Goal: Information Seeking & Learning: Learn about a topic

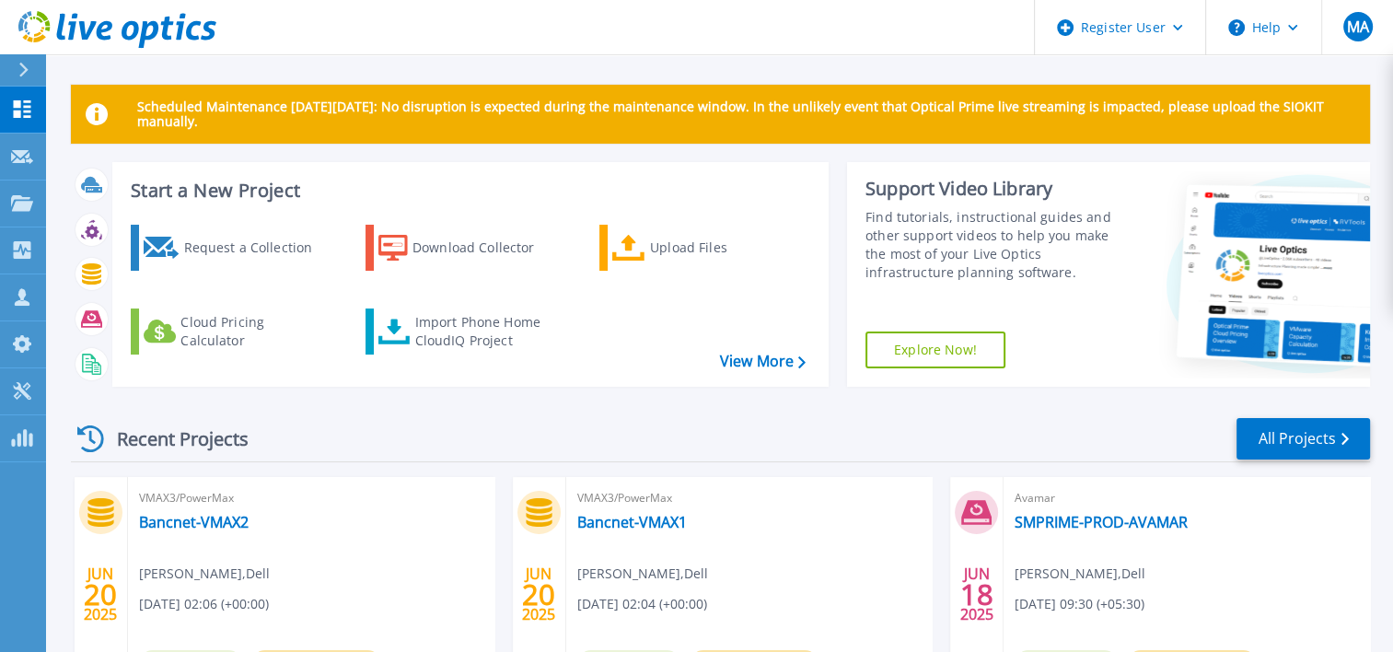
click at [6, 73] on button at bounding box center [23, 70] width 46 height 32
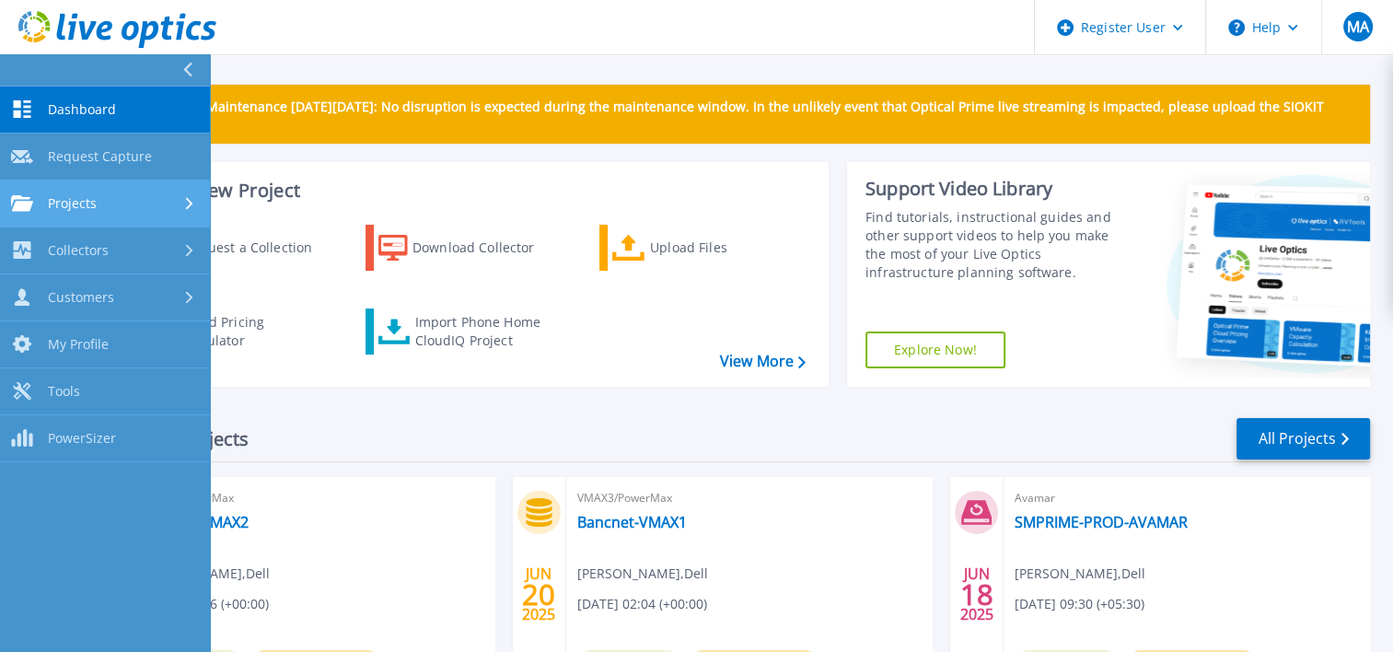
click at [105, 206] on div "Projects" at bounding box center [105, 203] width 188 height 17
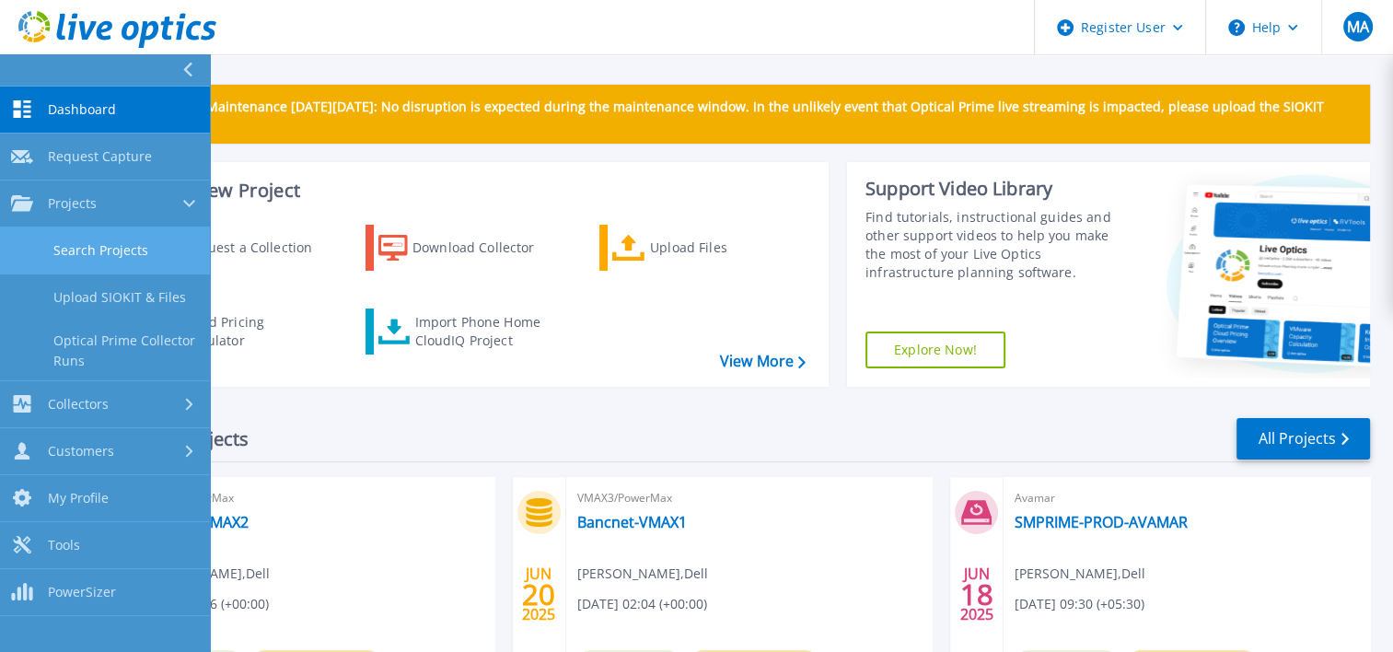
click at [117, 243] on link "Search Projects" at bounding box center [105, 250] width 210 height 47
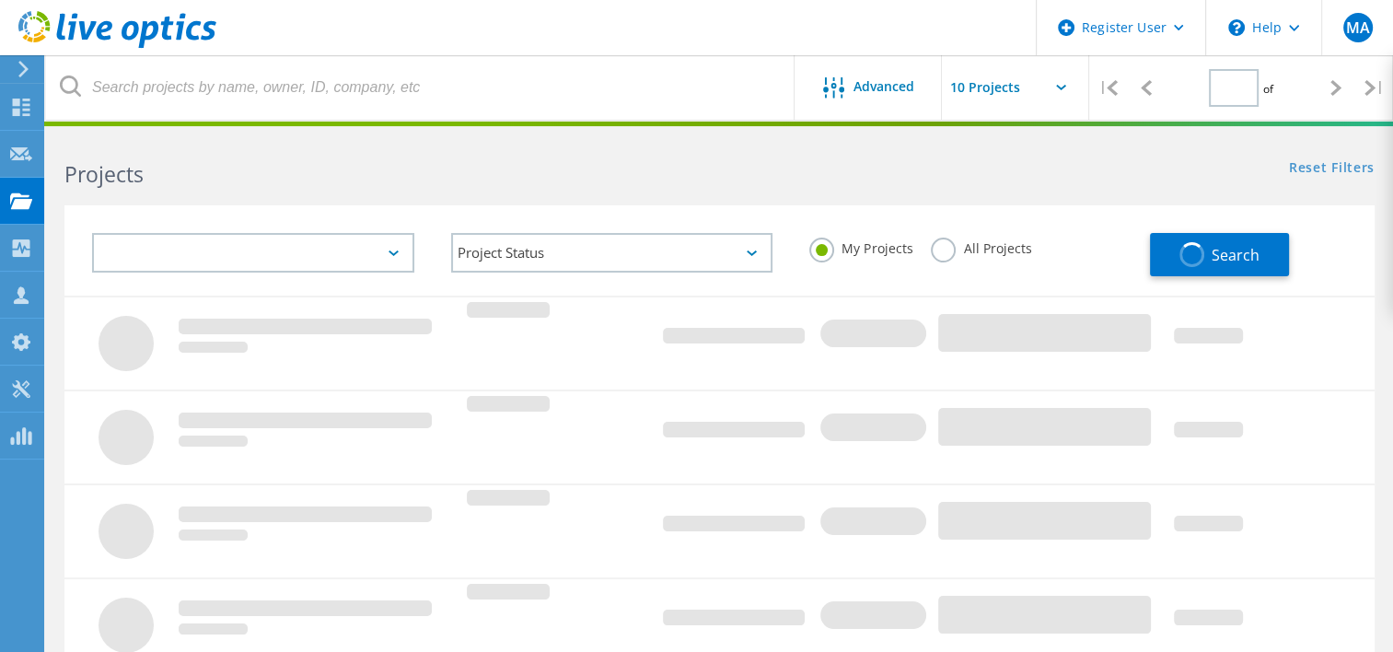
type input "4"
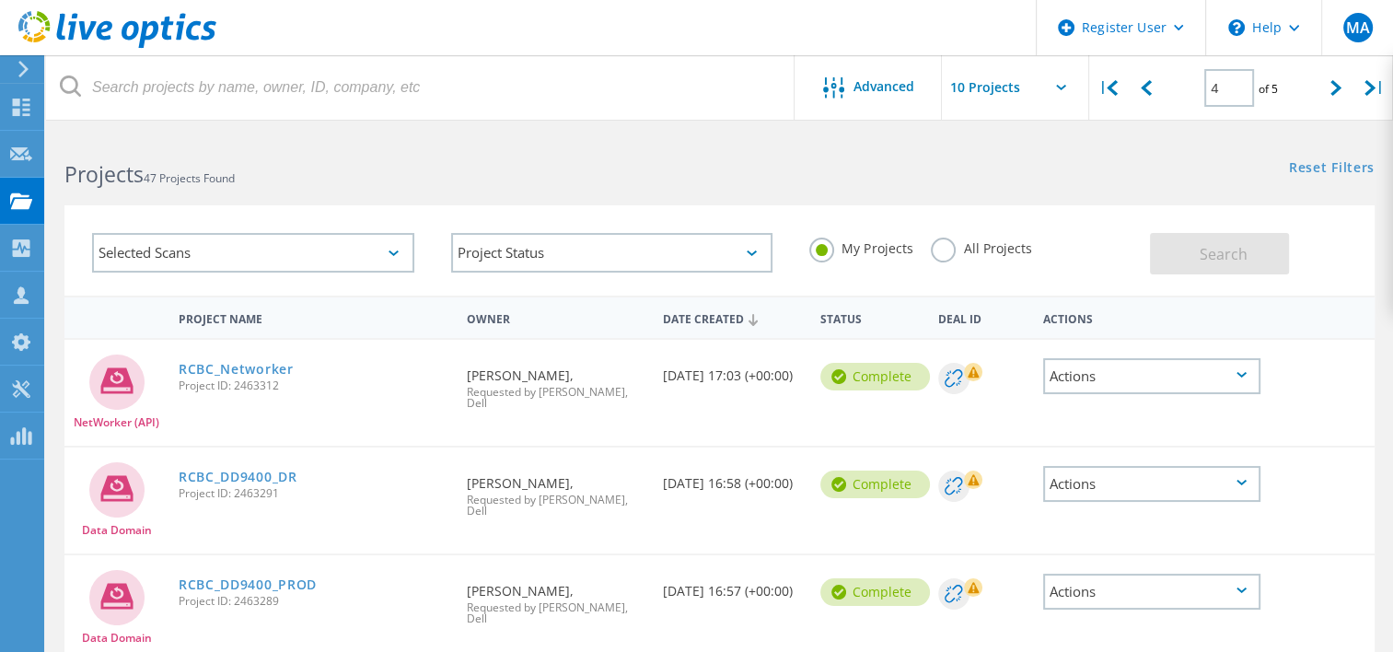
click at [931, 246] on label "All Projects" at bounding box center [980, 245] width 100 height 17
click at [0, 0] on input "All Projects" at bounding box center [0, 0] width 0 height 0
click at [1161, 258] on button "Search" at bounding box center [1219, 253] width 139 height 41
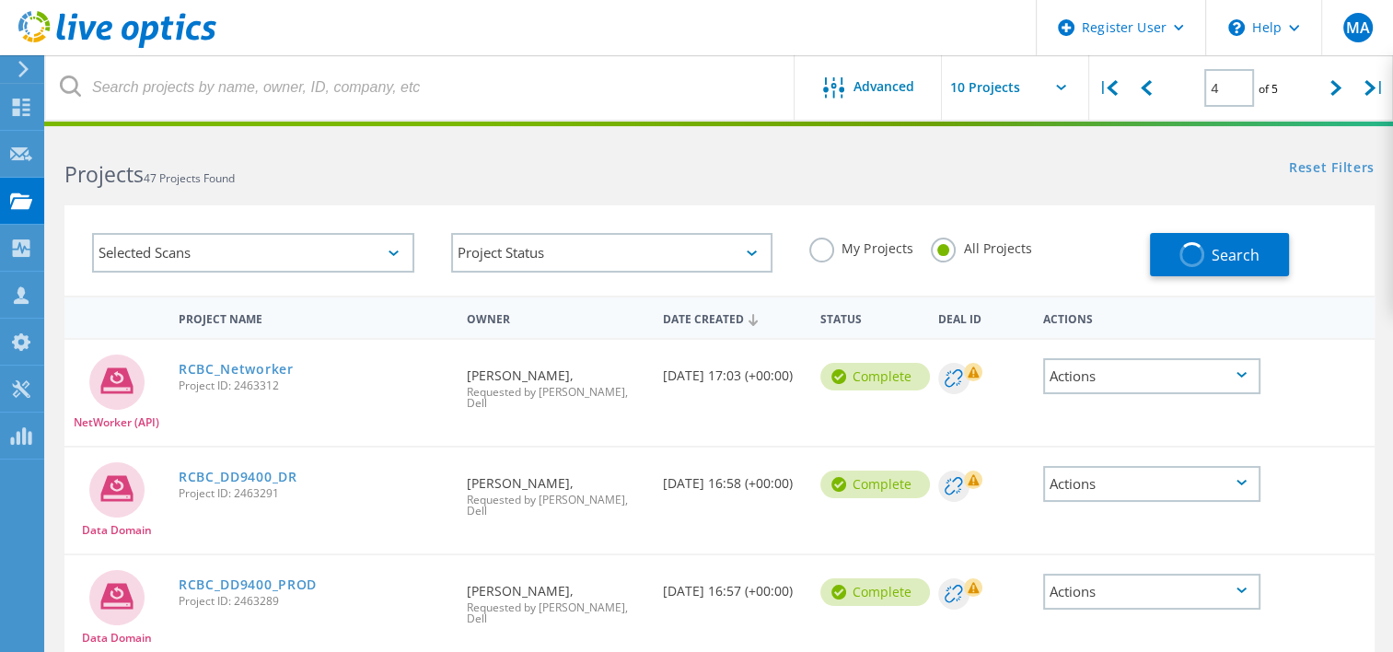
click at [914, 180] on div "Projects 47 Projects Found Reset Filters Show Filters" at bounding box center [719, 157] width 1346 height 49
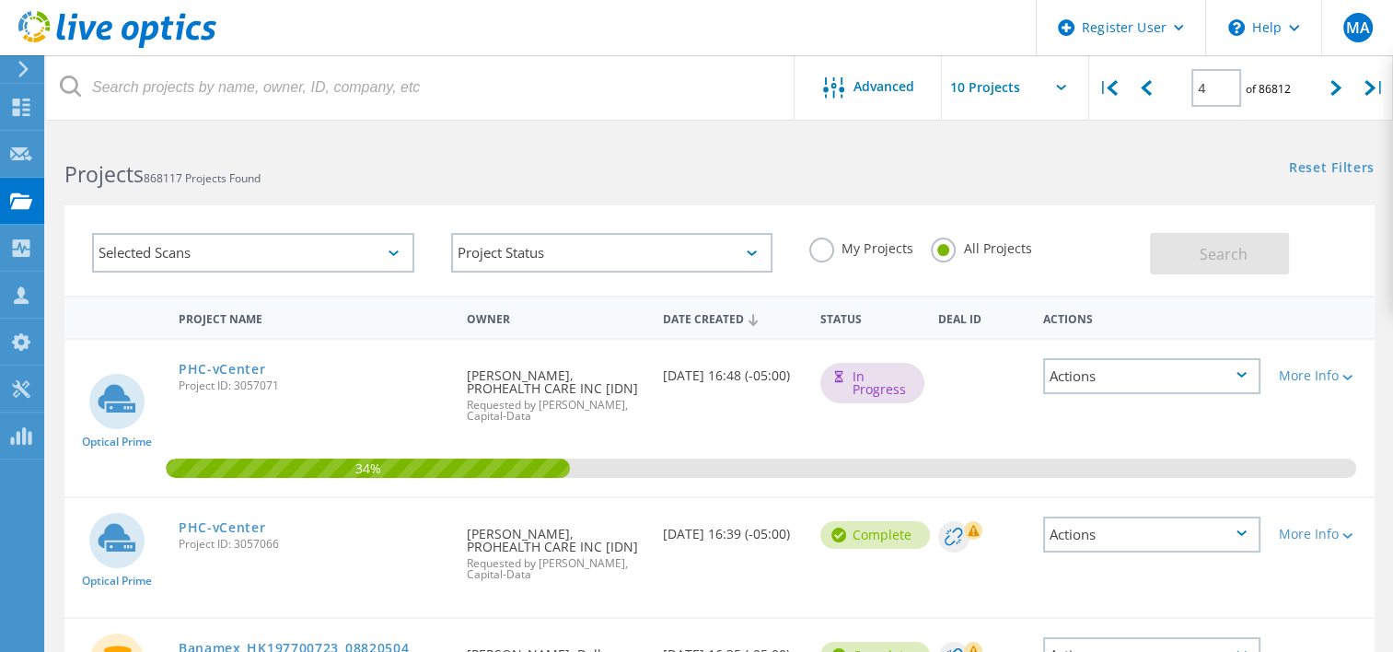
click at [571, 154] on div "Projects 868117 Projects Found" at bounding box center [382, 157] width 673 height 49
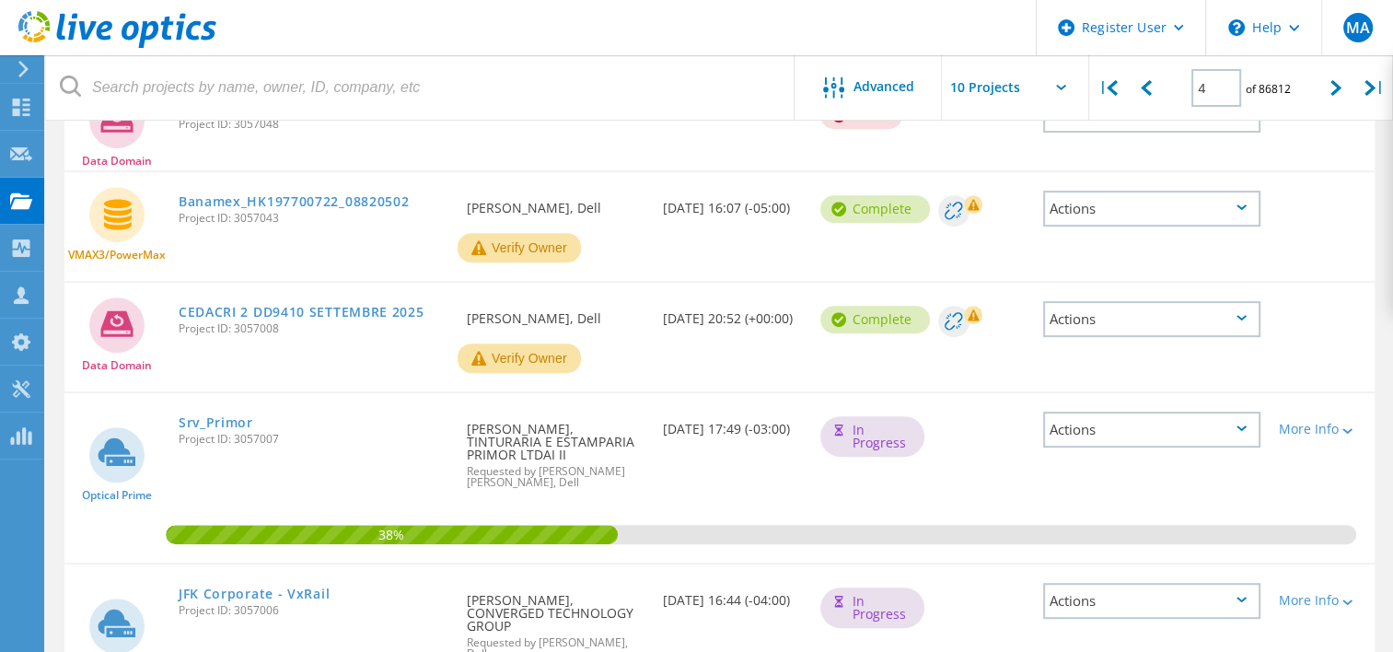
scroll to position [764, 0]
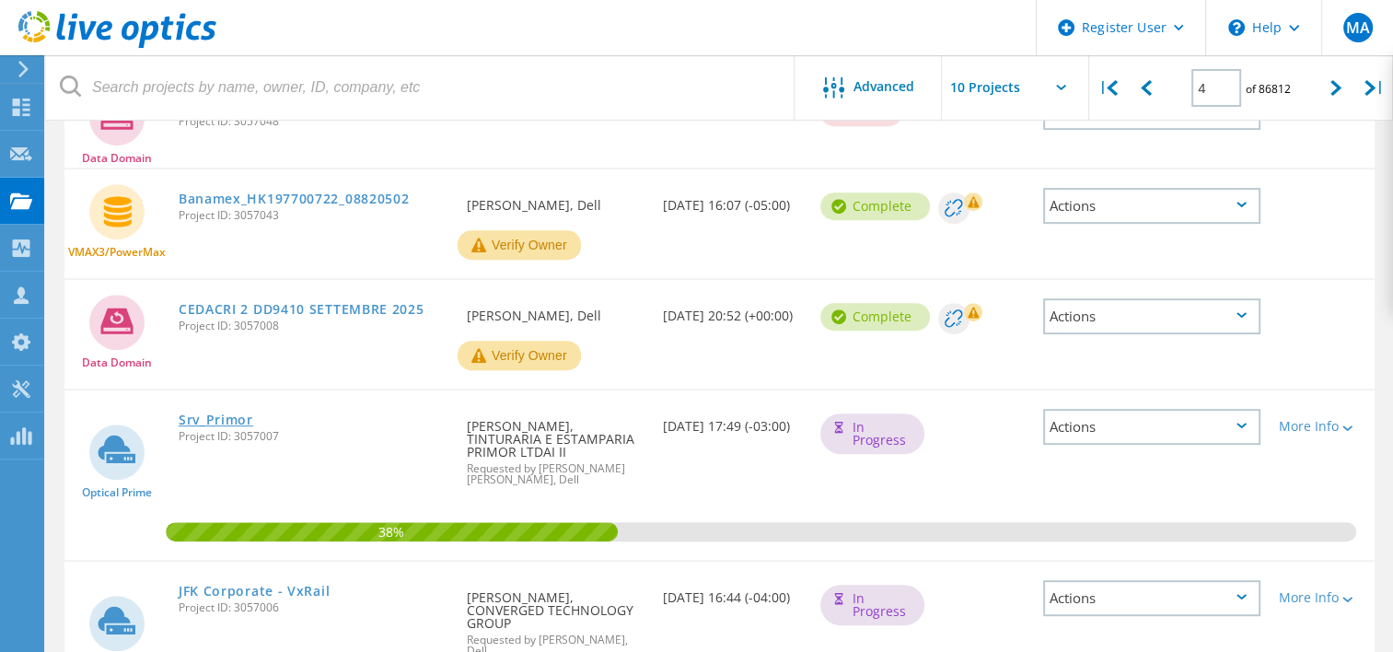
click at [214, 414] on link "Srv_Primor" at bounding box center [216, 419] width 75 height 13
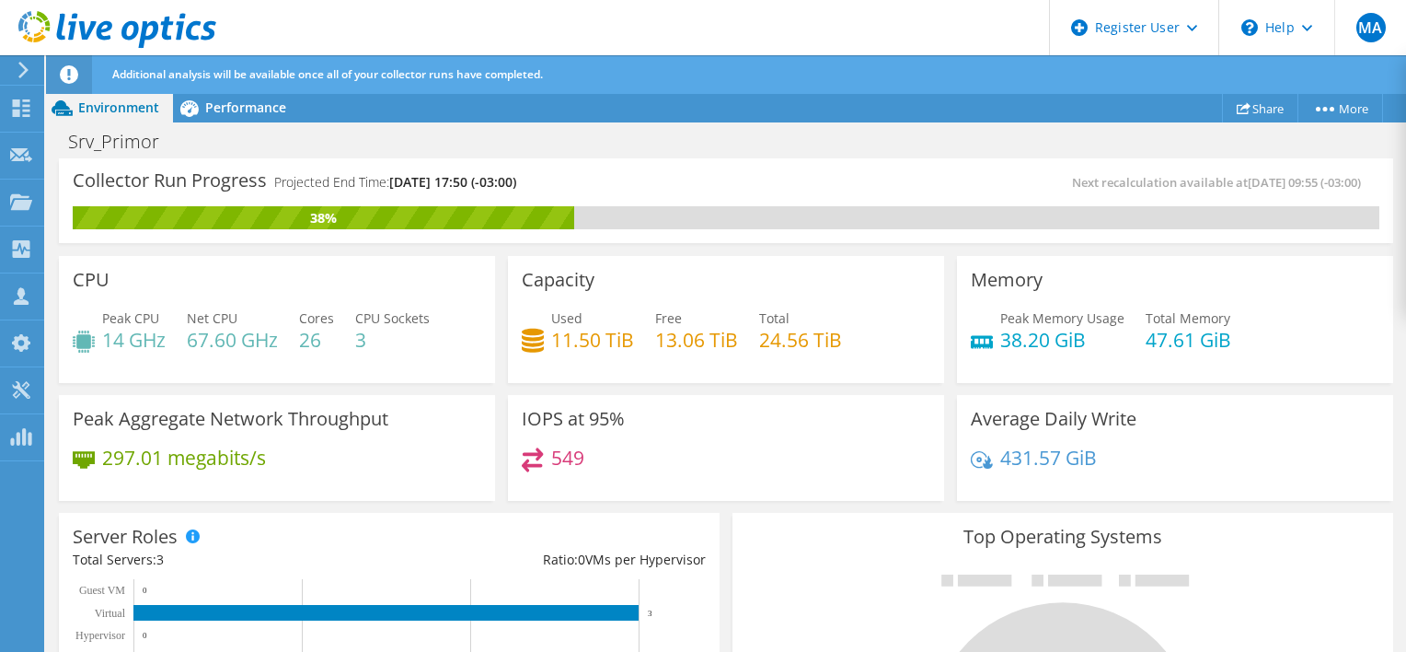
scroll to position [77, 0]
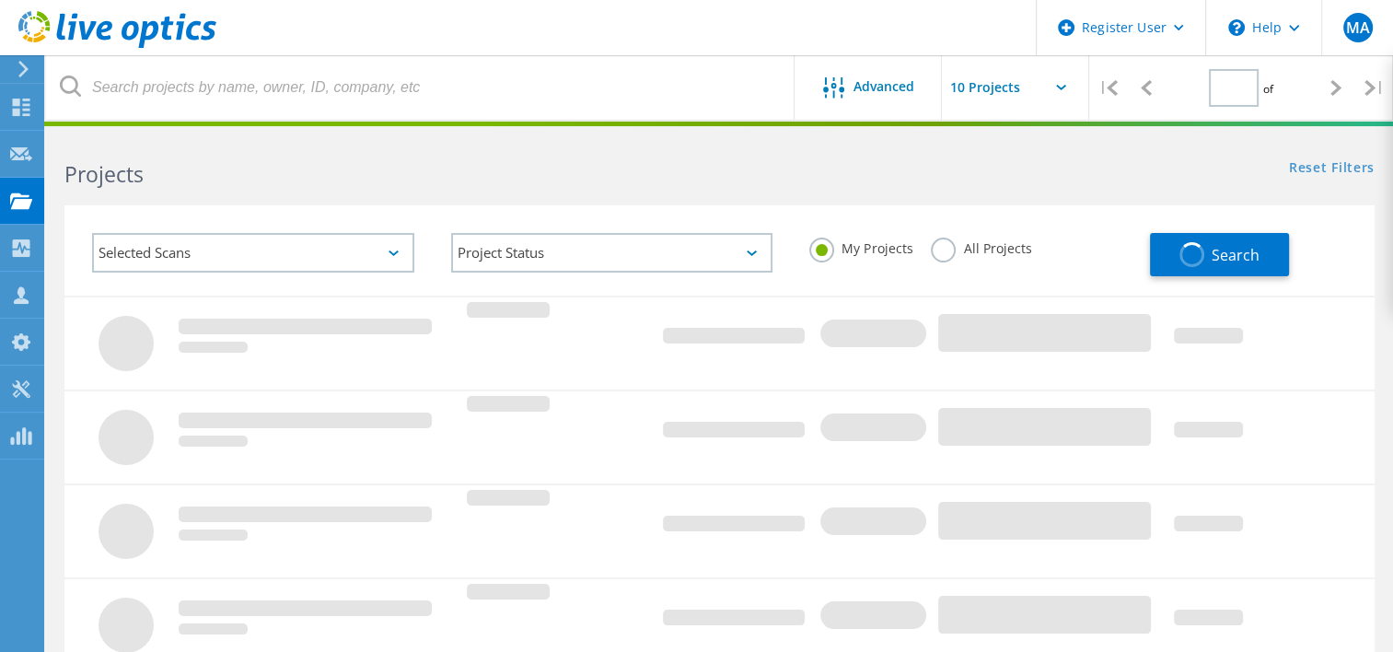
type input "4"
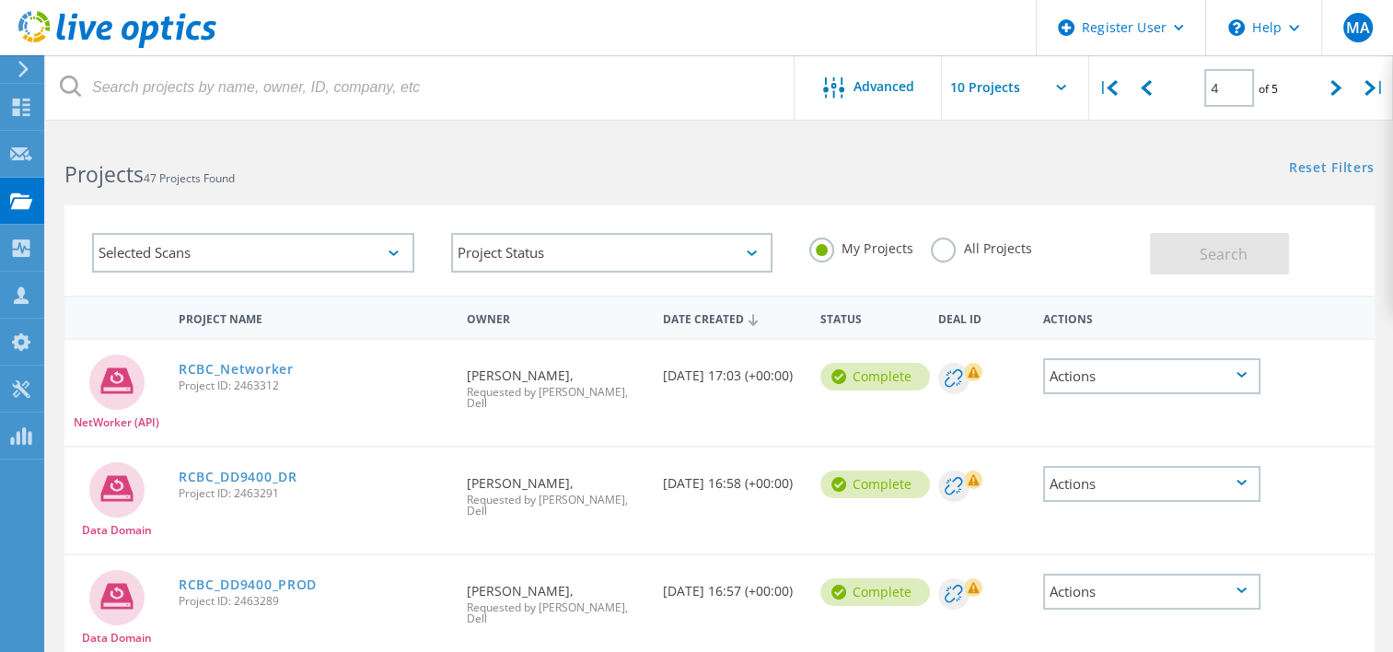
click at [17, 65] on icon at bounding box center [24, 69] width 14 height 17
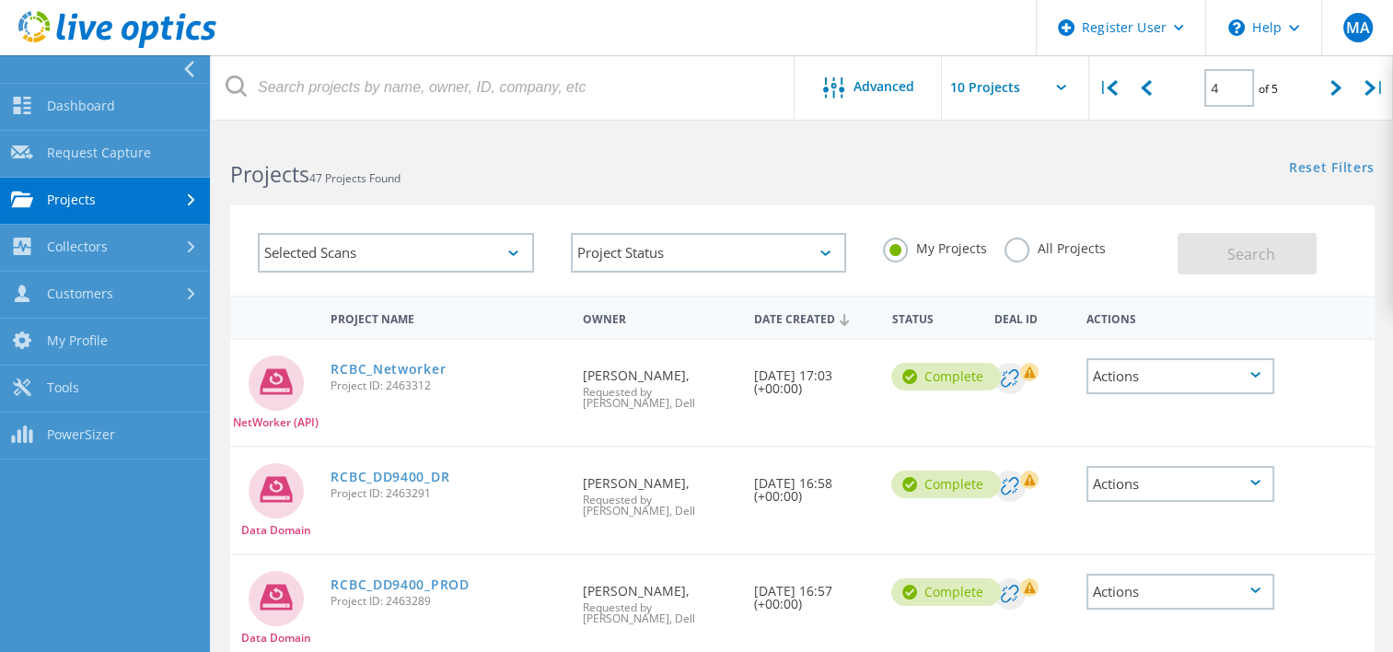
click at [79, 218] on link "Projects" at bounding box center [105, 201] width 210 height 47
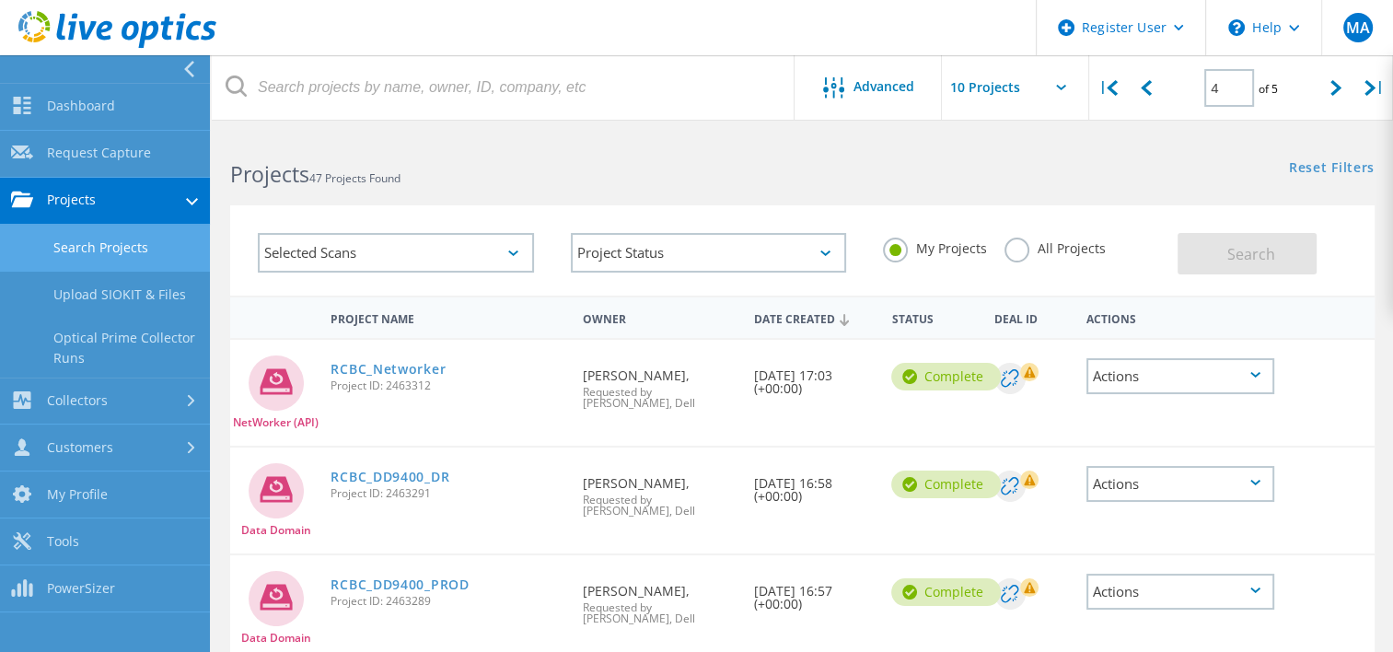
click at [87, 247] on link "Search Projects" at bounding box center [105, 248] width 210 height 47
click at [1016, 248] on label "All Projects" at bounding box center [1054, 245] width 100 height 17
click at [0, 0] on input "All Projects" at bounding box center [0, 0] width 0 height 0
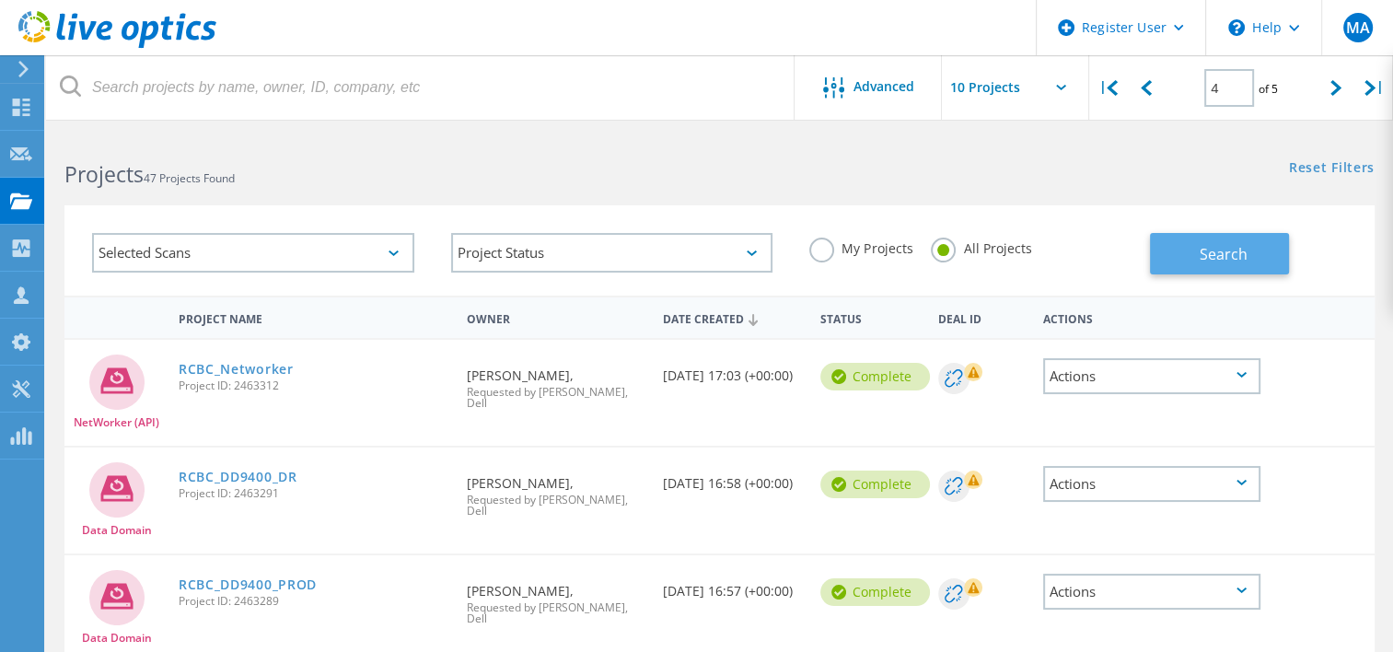
click at [1224, 236] on button "Search" at bounding box center [1219, 253] width 139 height 41
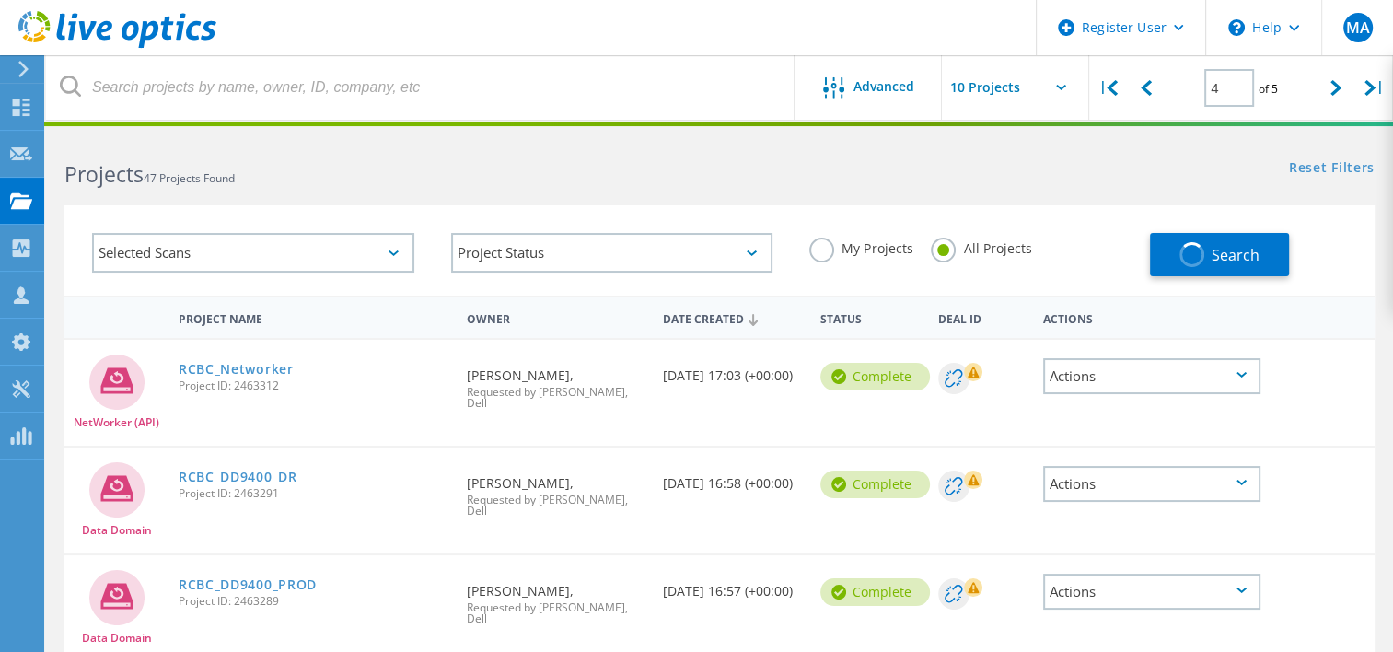
click at [891, 169] on div "Projects 47 Projects Found Reset Filters Show Filters" at bounding box center [719, 157] width 1346 height 49
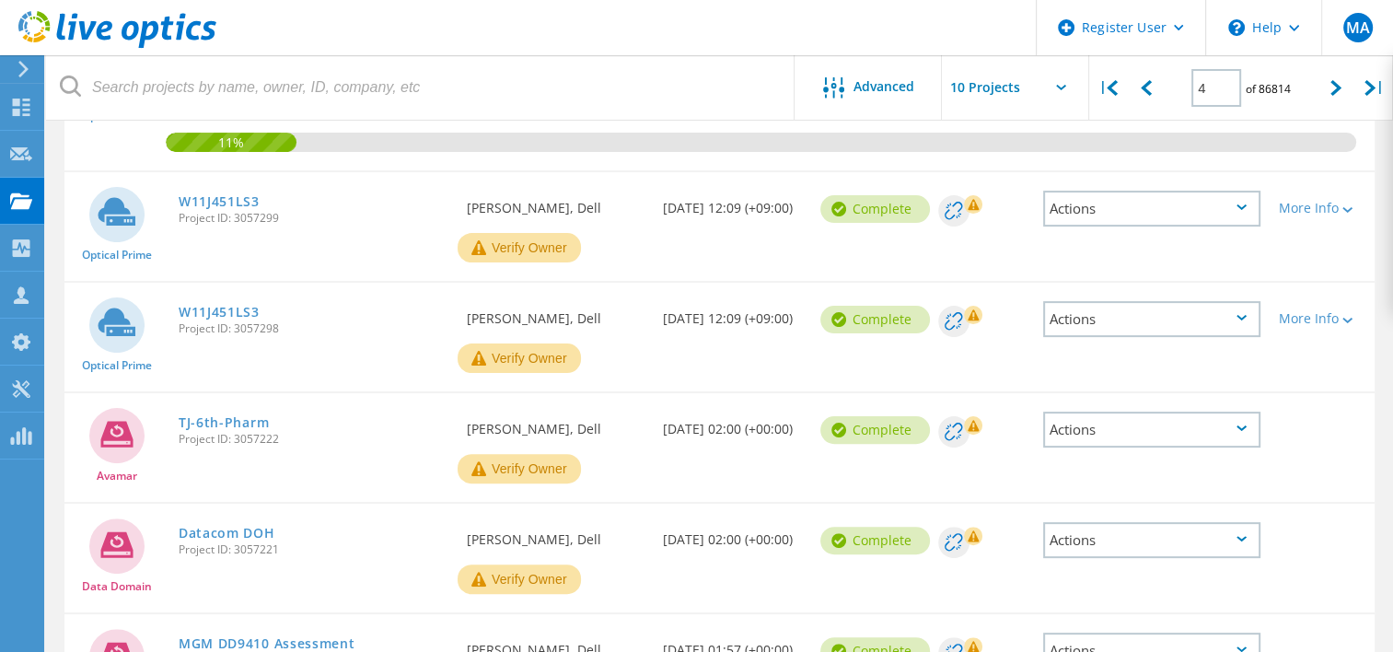
scroll to position [469, 0]
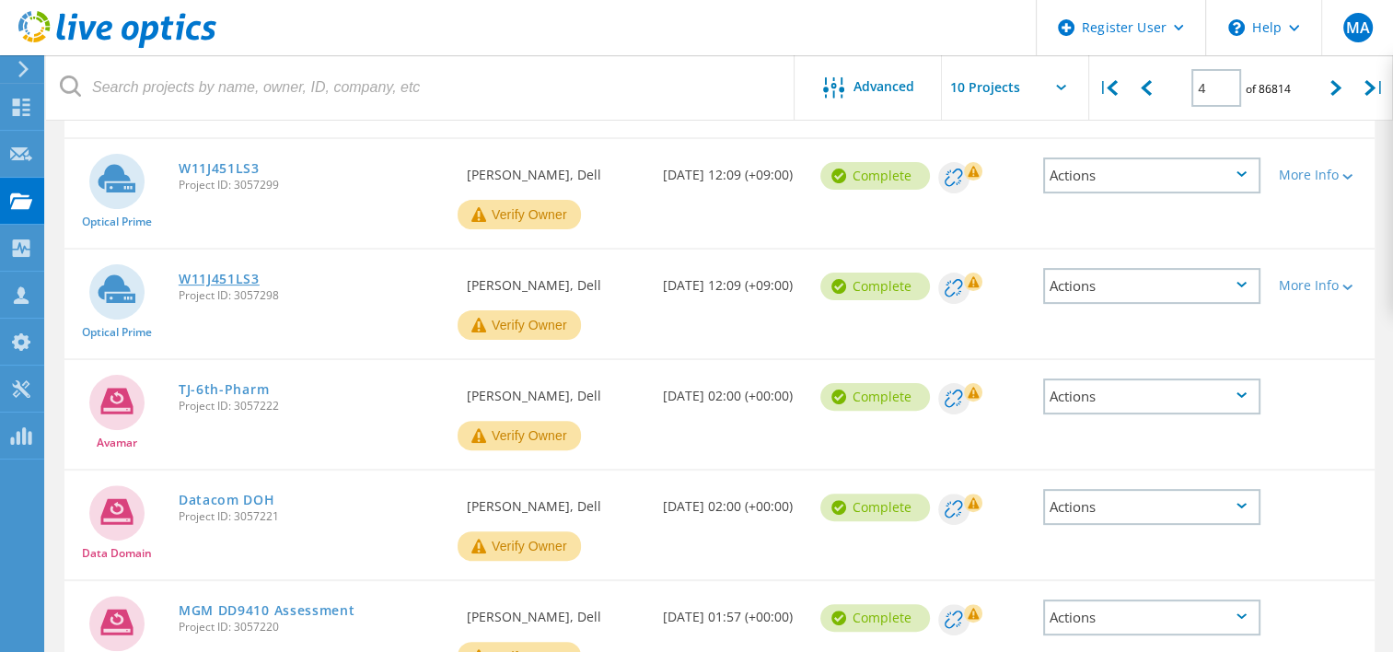
click at [218, 280] on link "W11J451LS3" at bounding box center [219, 278] width 81 height 13
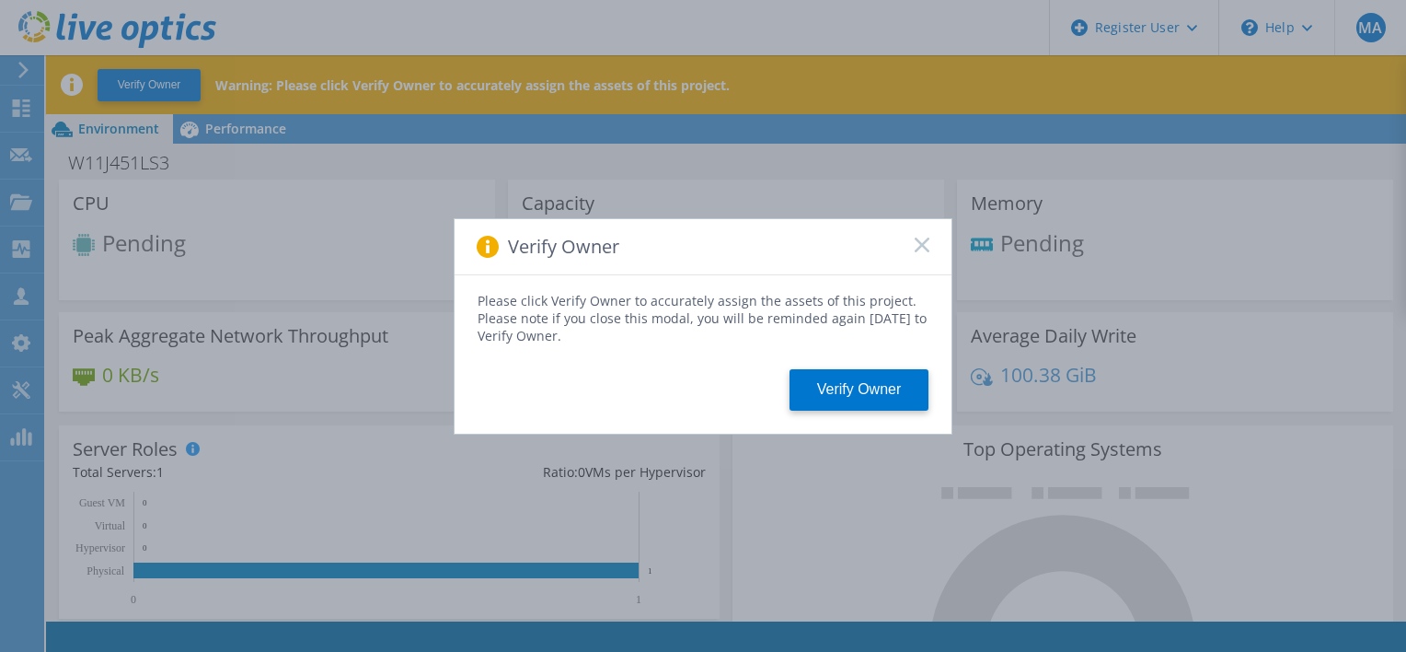
click at [924, 244] on icon at bounding box center [922, 244] width 15 height 15
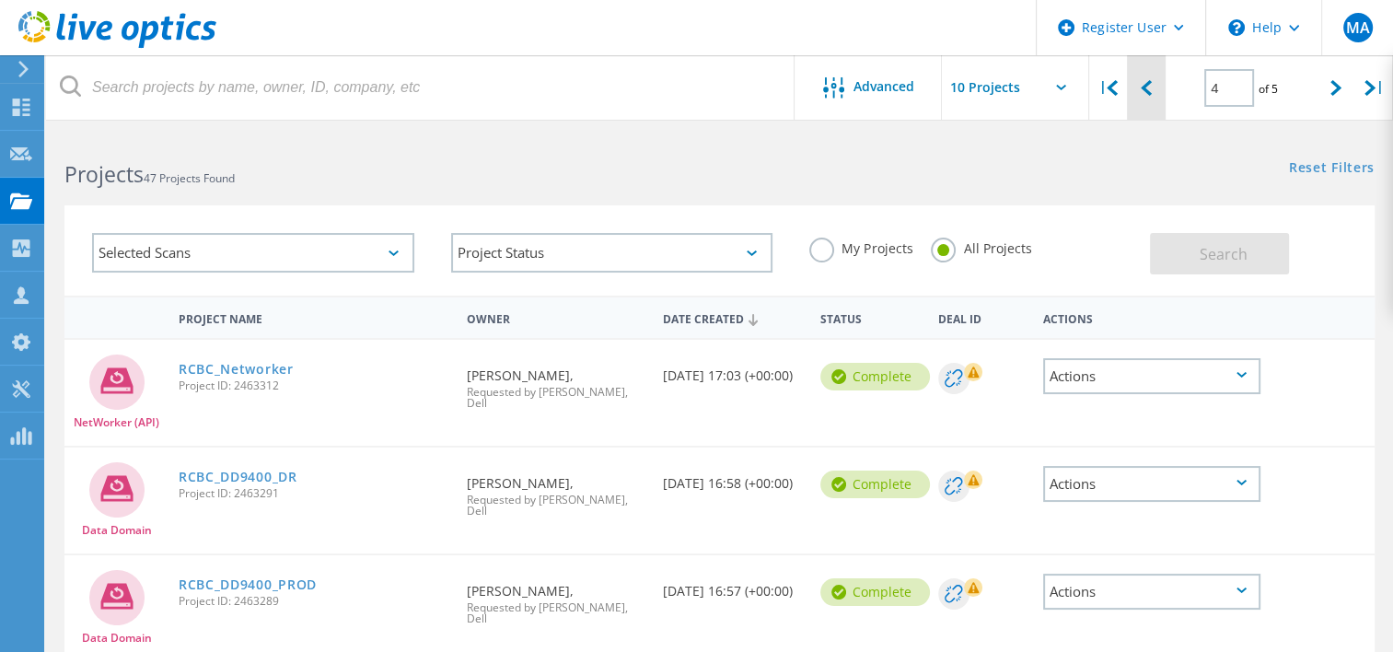
click at [1146, 98] on div at bounding box center [1146, 87] width 38 height 65
type input "3"
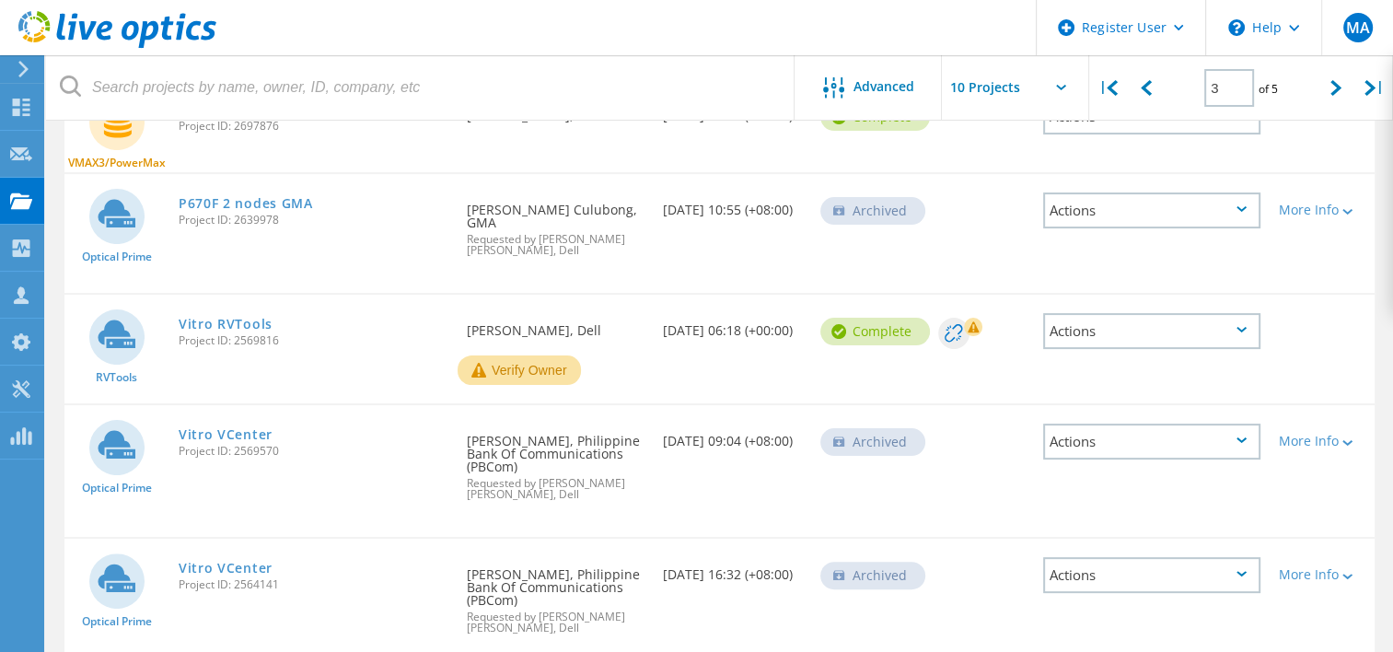
scroll to position [366, 0]
click at [247, 198] on link "P670F 2 nodes GMA" at bounding box center [246, 204] width 134 height 13
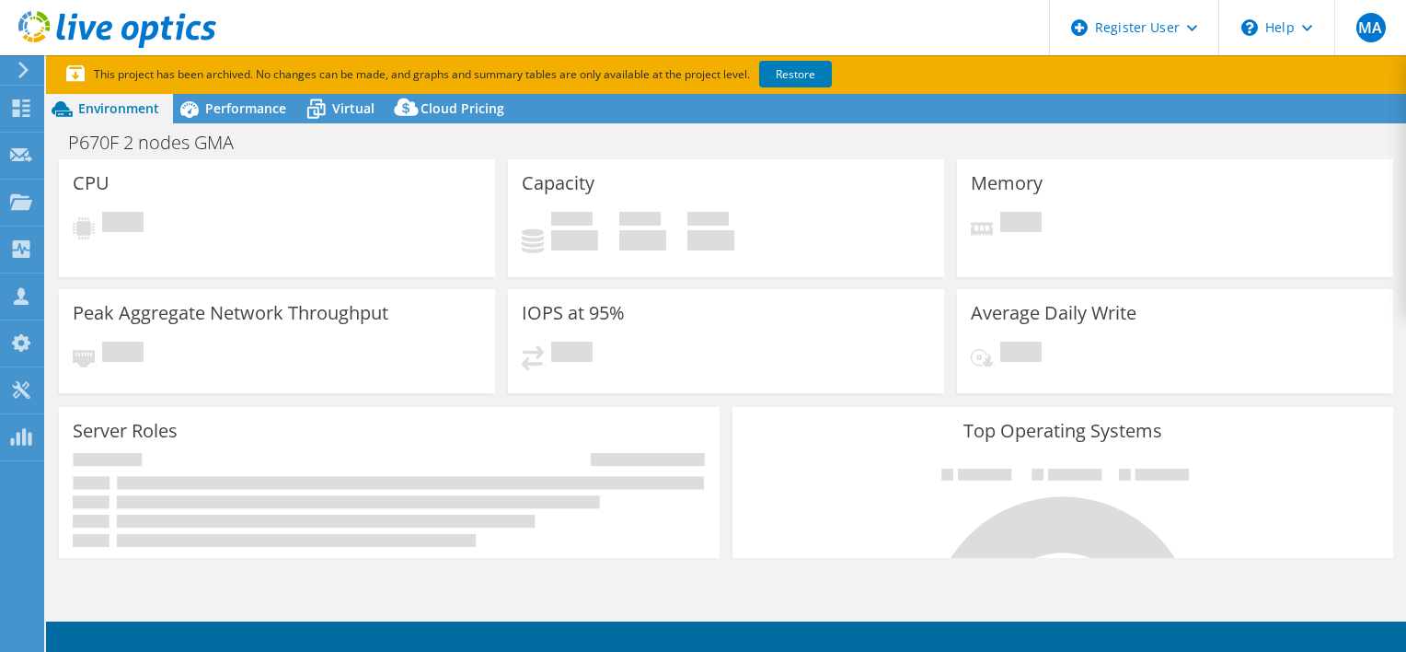
select select "USD"
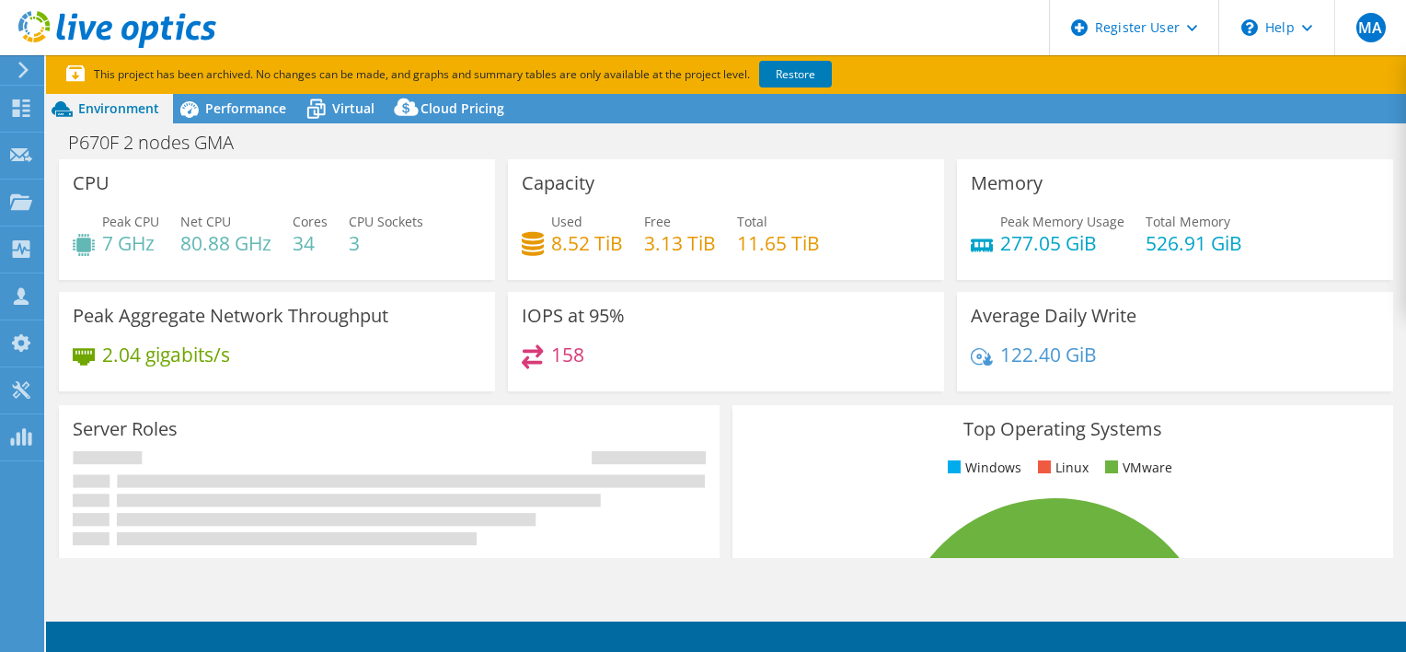
click at [514, 147] on div "P670F 2 nodes GMA Print" at bounding box center [726, 142] width 1360 height 34
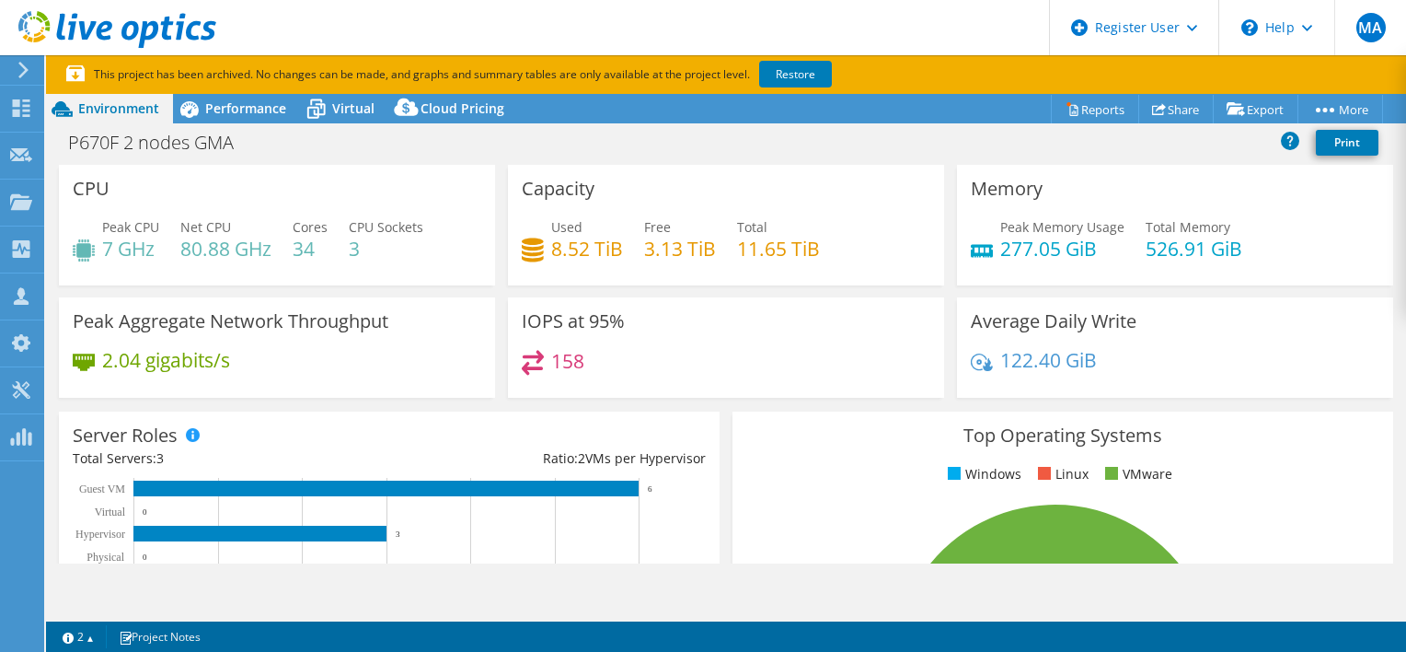
click at [725, 353] on div "158" at bounding box center [726, 370] width 409 height 40
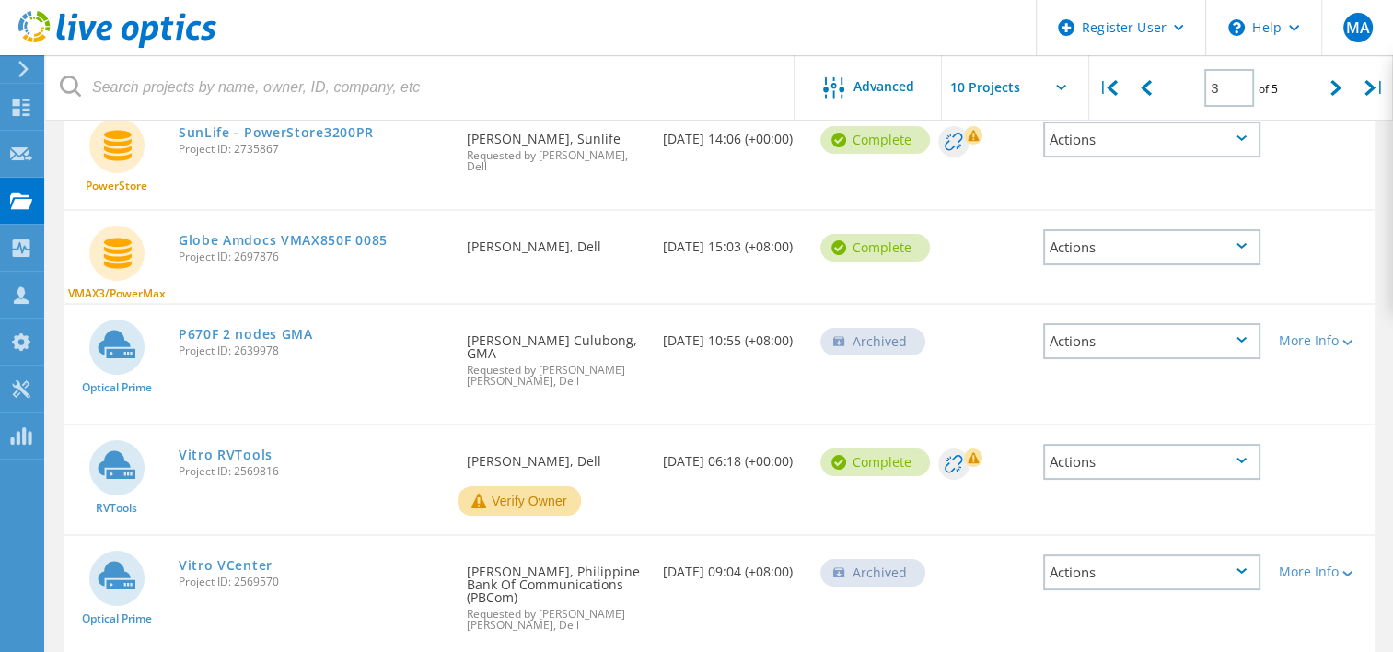
scroll to position [236, 0]
click at [1157, 85] on div at bounding box center [1146, 87] width 38 height 65
type input "2"
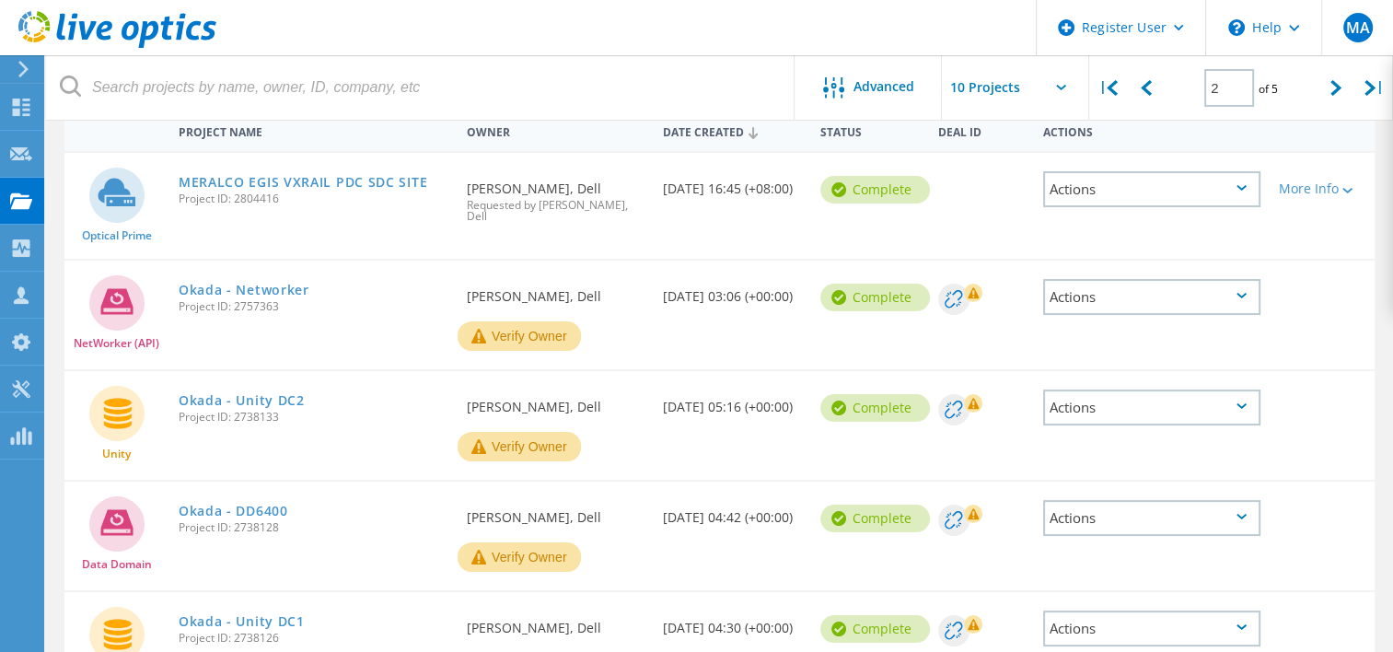
scroll to position [185, 0]
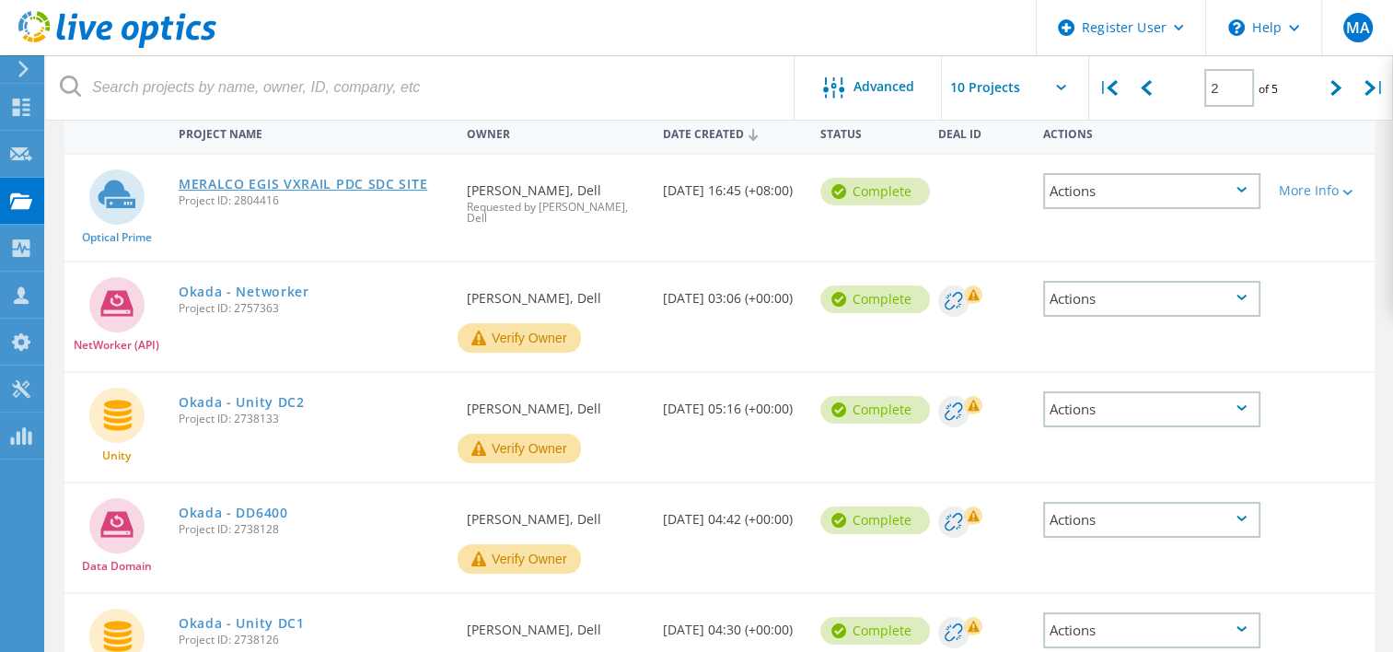
click at [306, 187] on link "MERALCO EGIS VXRAIL PDC SDC SITE" at bounding box center [303, 184] width 248 height 13
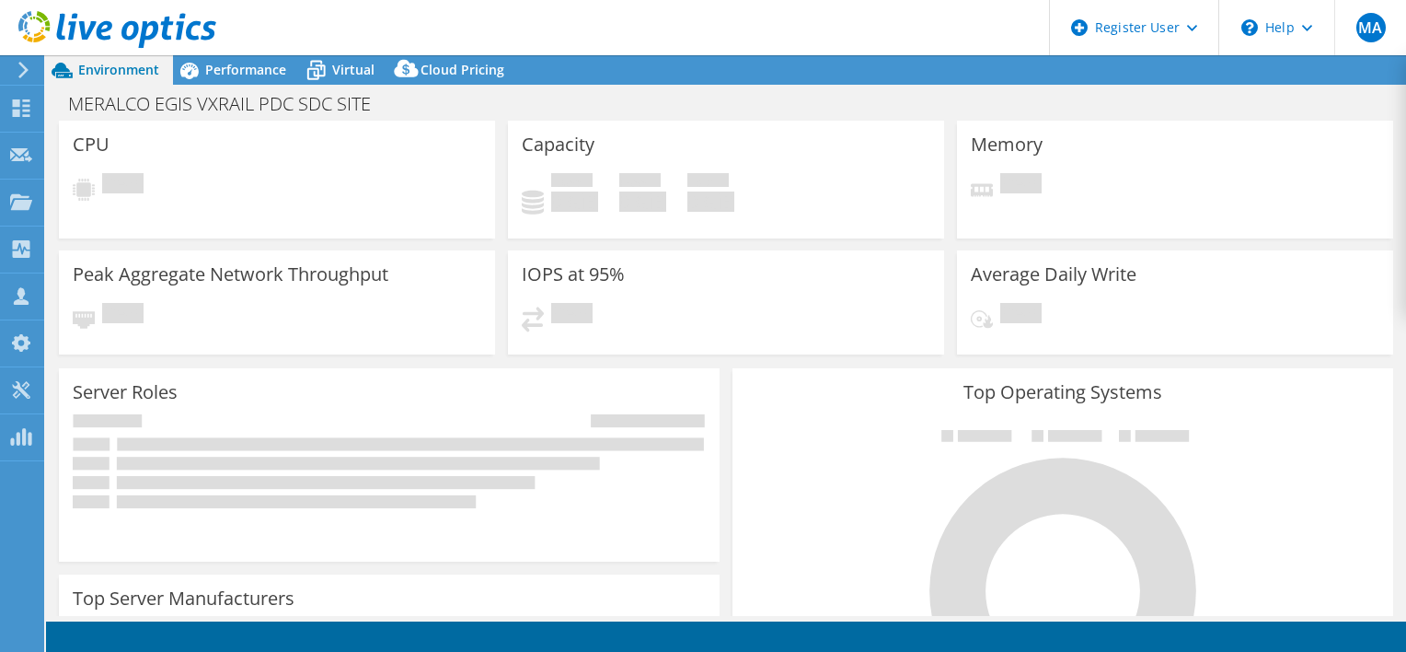
select select "USD"
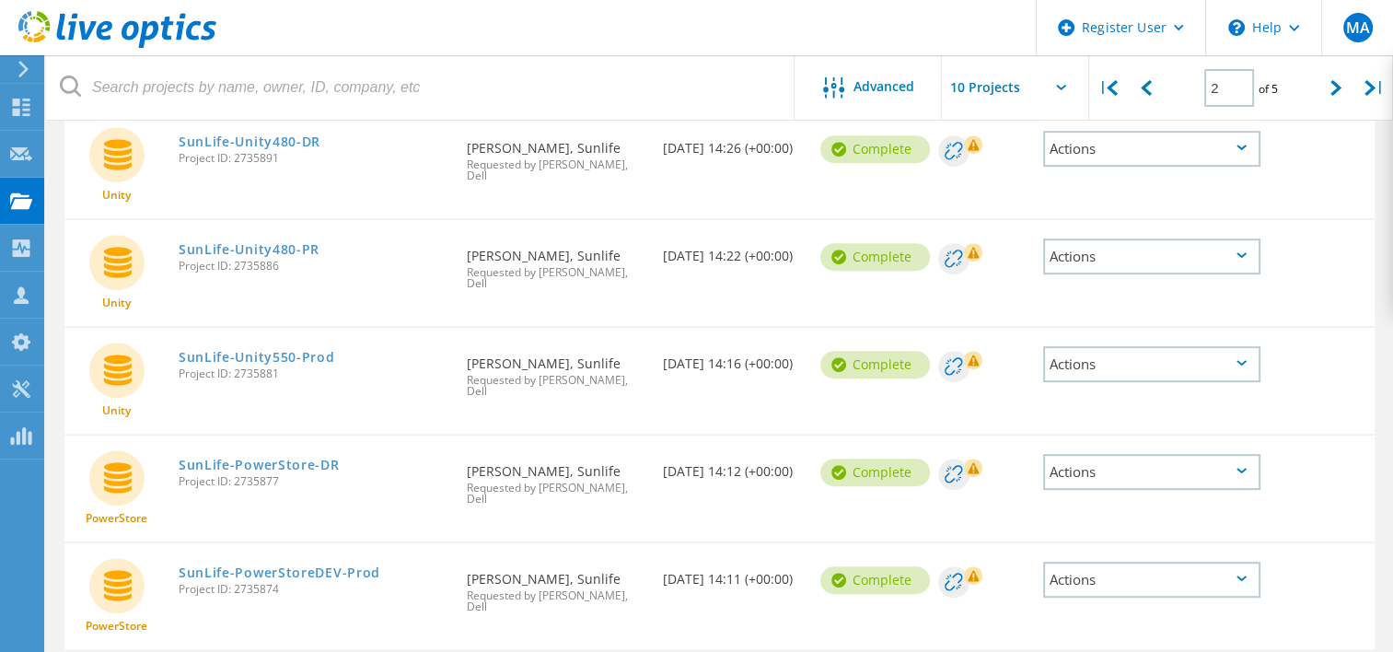
scroll to position [663, 0]
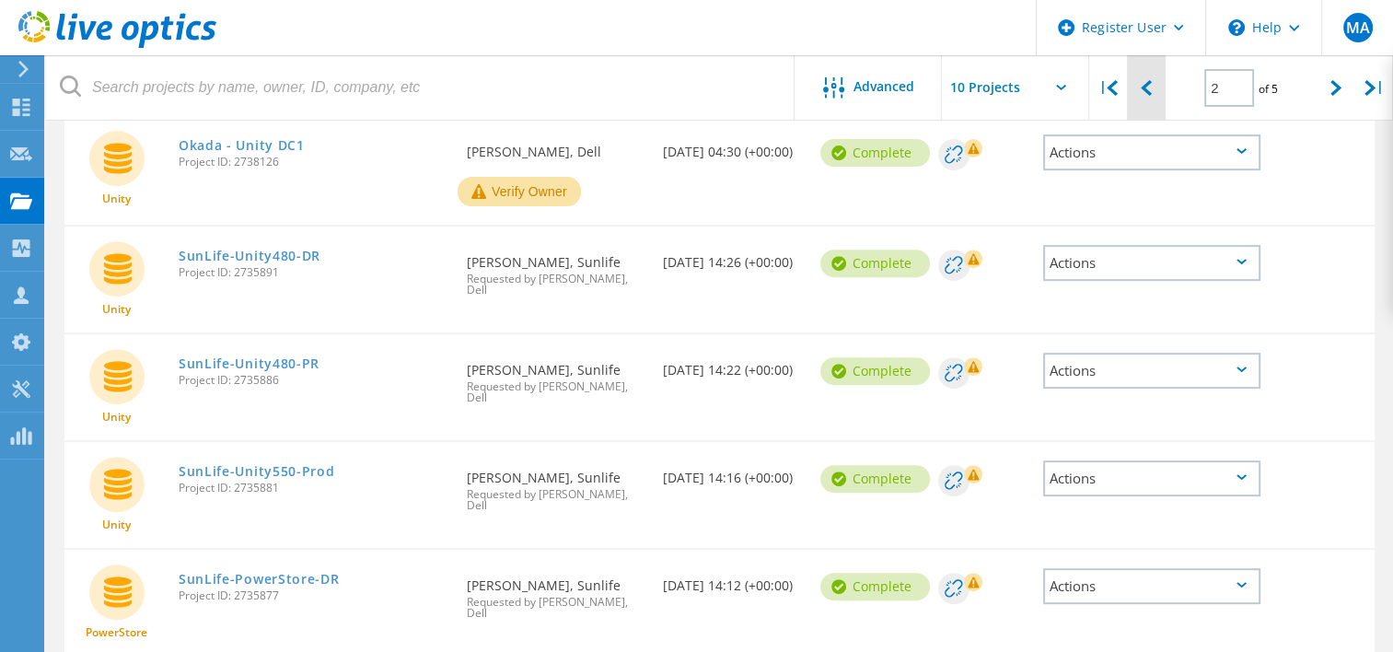
click at [1138, 96] on div at bounding box center [1146, 87] width 38 height 65
type input "1"
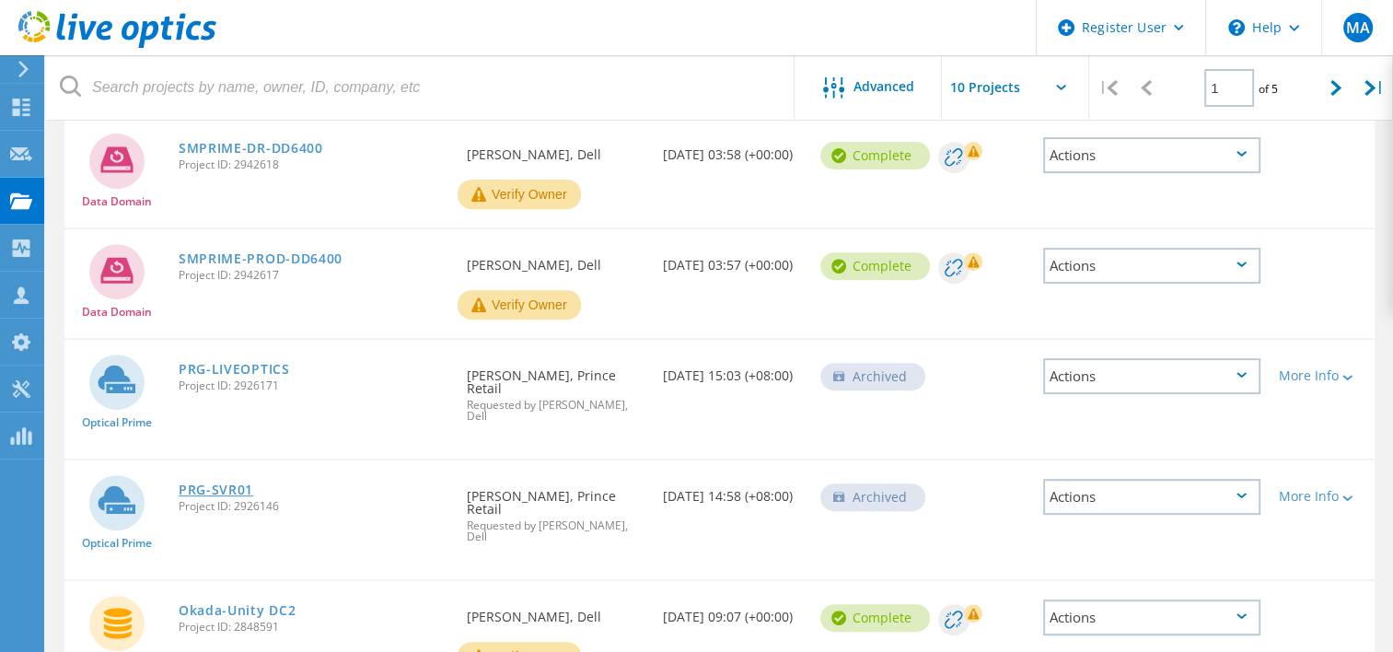
click at [239, 483] on link "PRG-SVR01" at bounding box center [216, 489] width 75 height 13
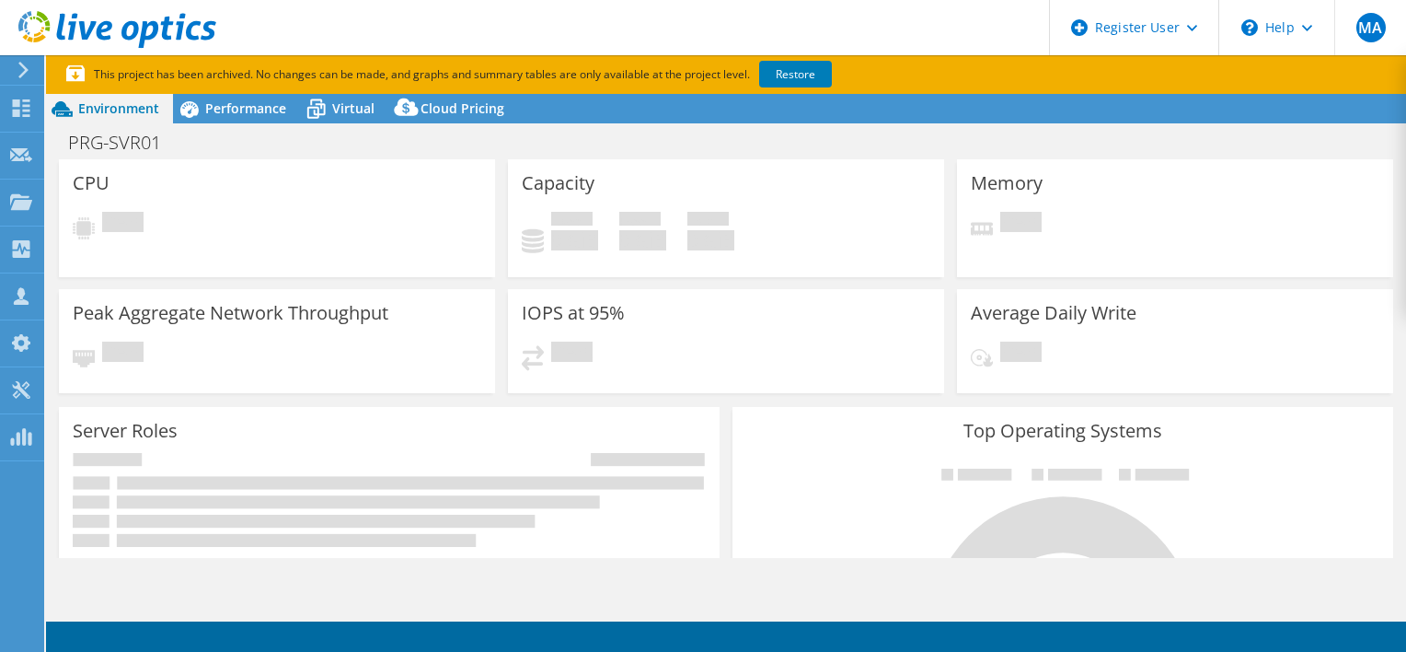
select select "USD"
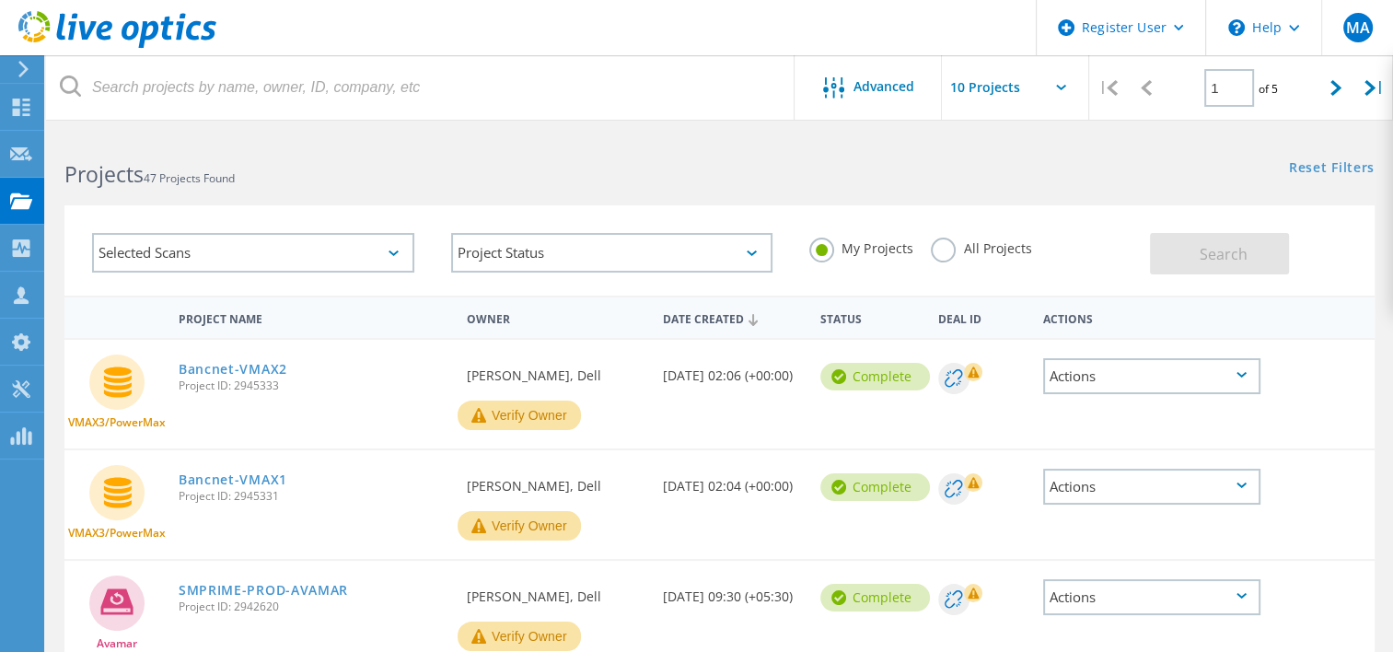
click at [687, 157] on div "Projects 47 Projects Found" at bounding box center [382, 157] width 673 height 49
click at [1330, 87] on icon at bounding box center [1335, 88] width 11 height 16
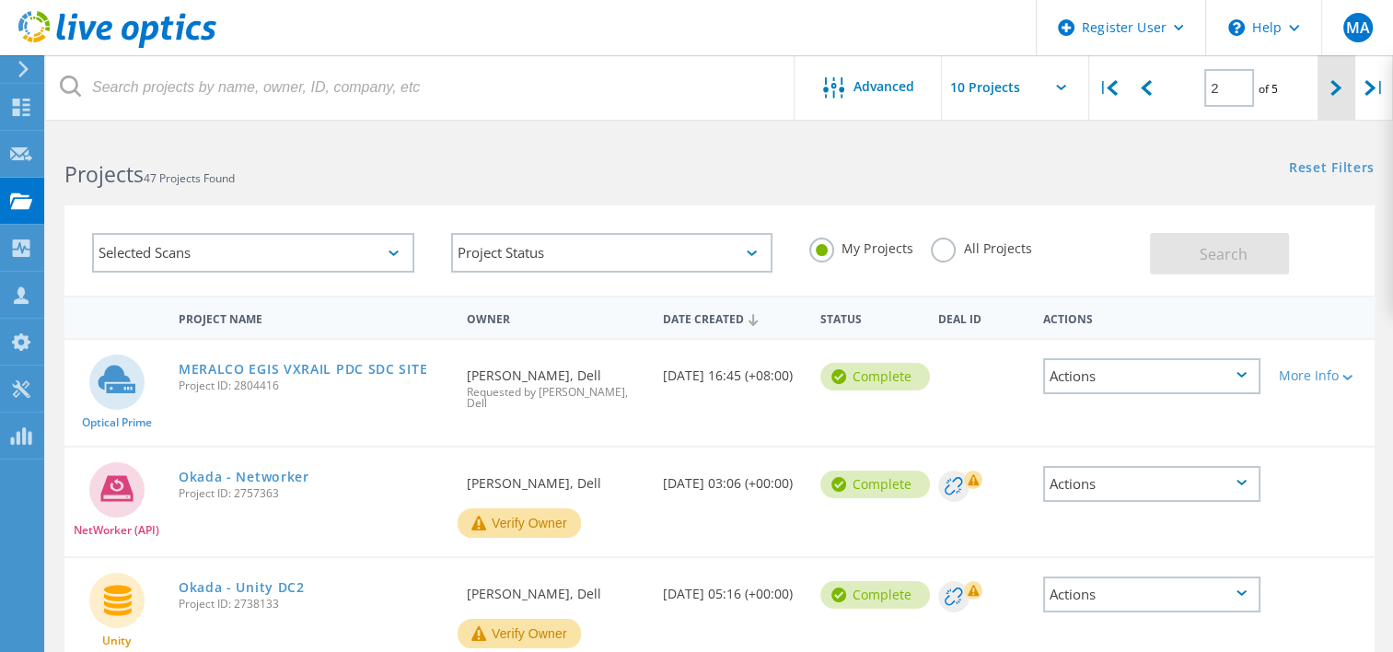
click at [1321, 101] on div at bounding box center [1336, 87] width 38 height 65
type input "3"
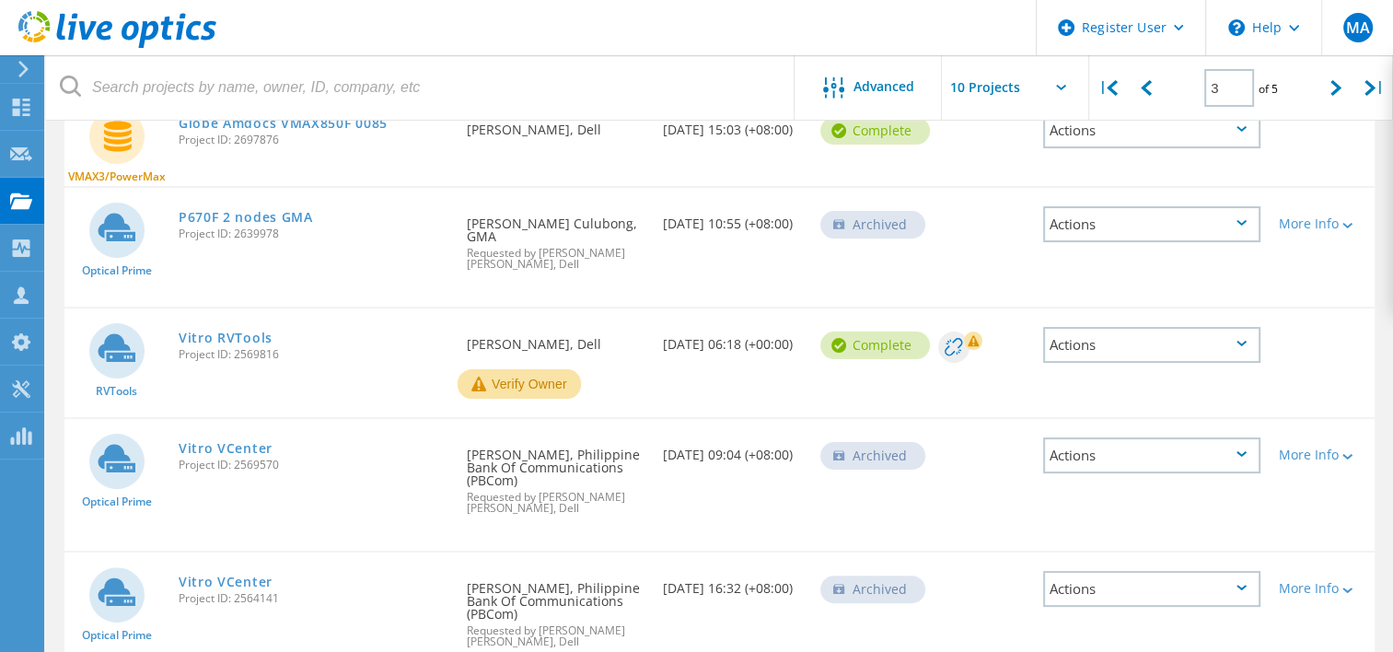
scroll to position [359, 0]
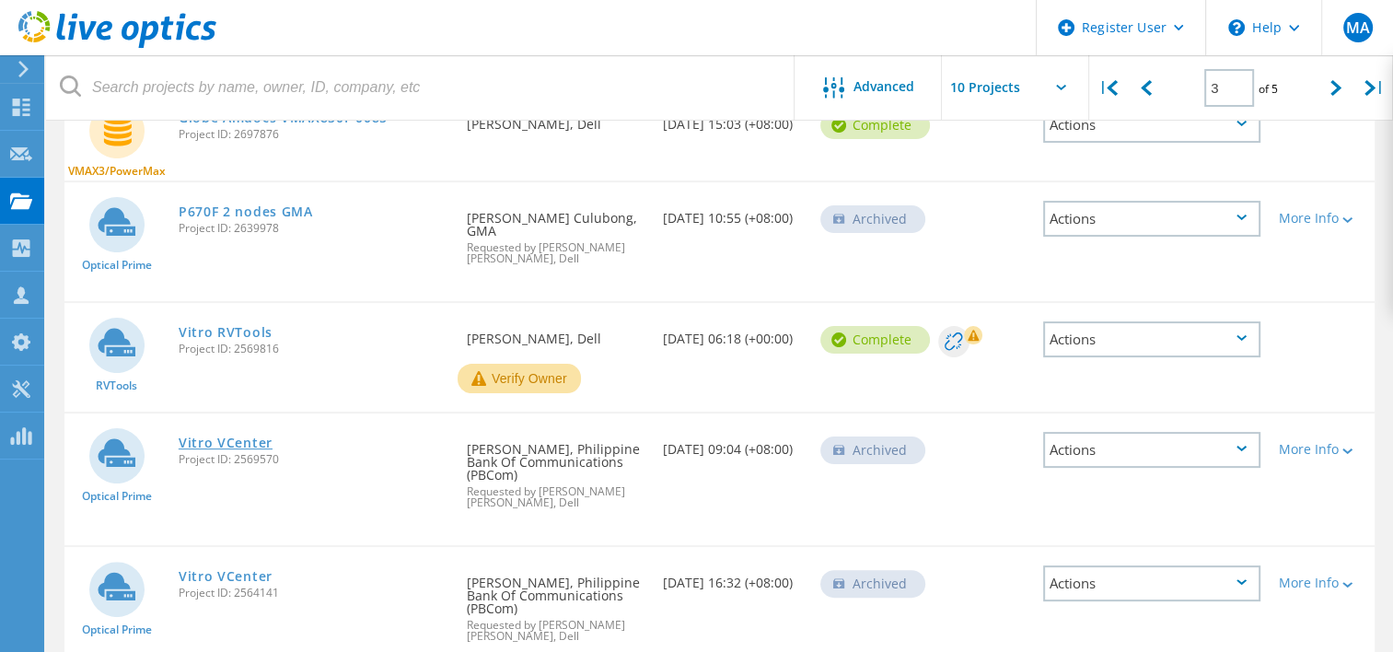
click at [249, 436] on link "Vitro VCenter" at bounding box center [226, 442] width 94 height 13
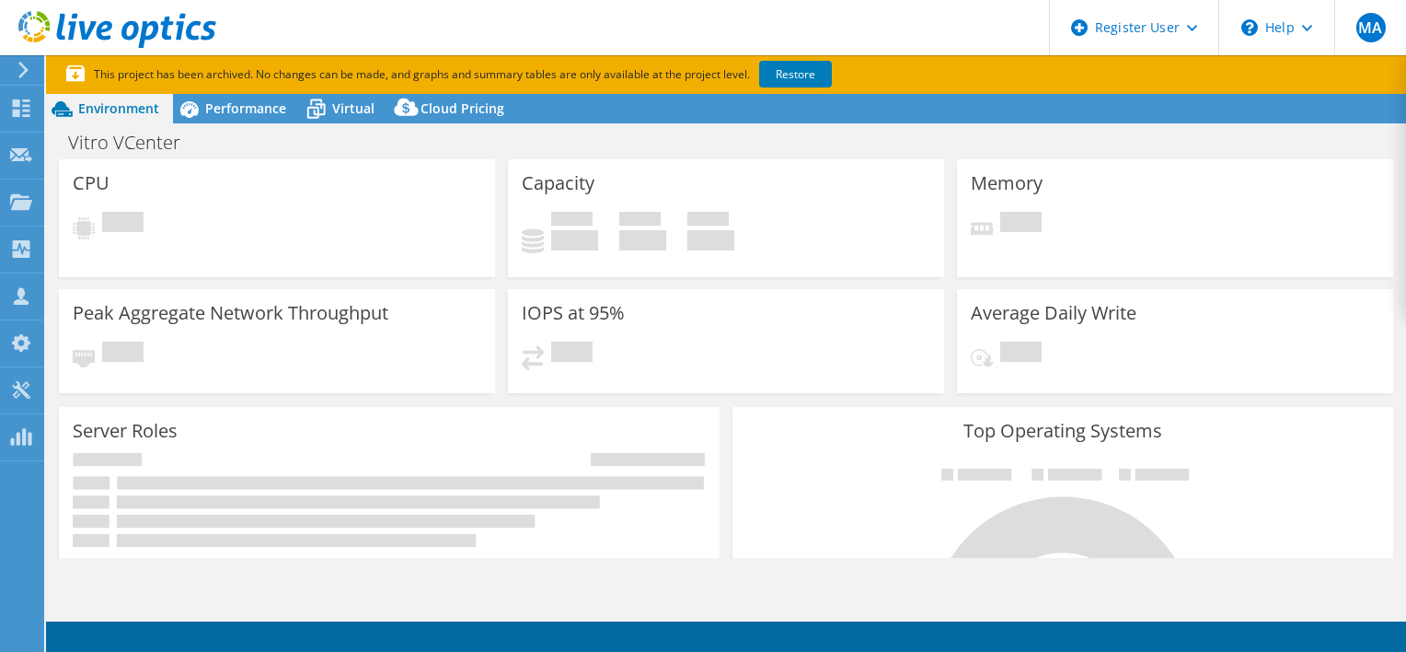
select select "USD"
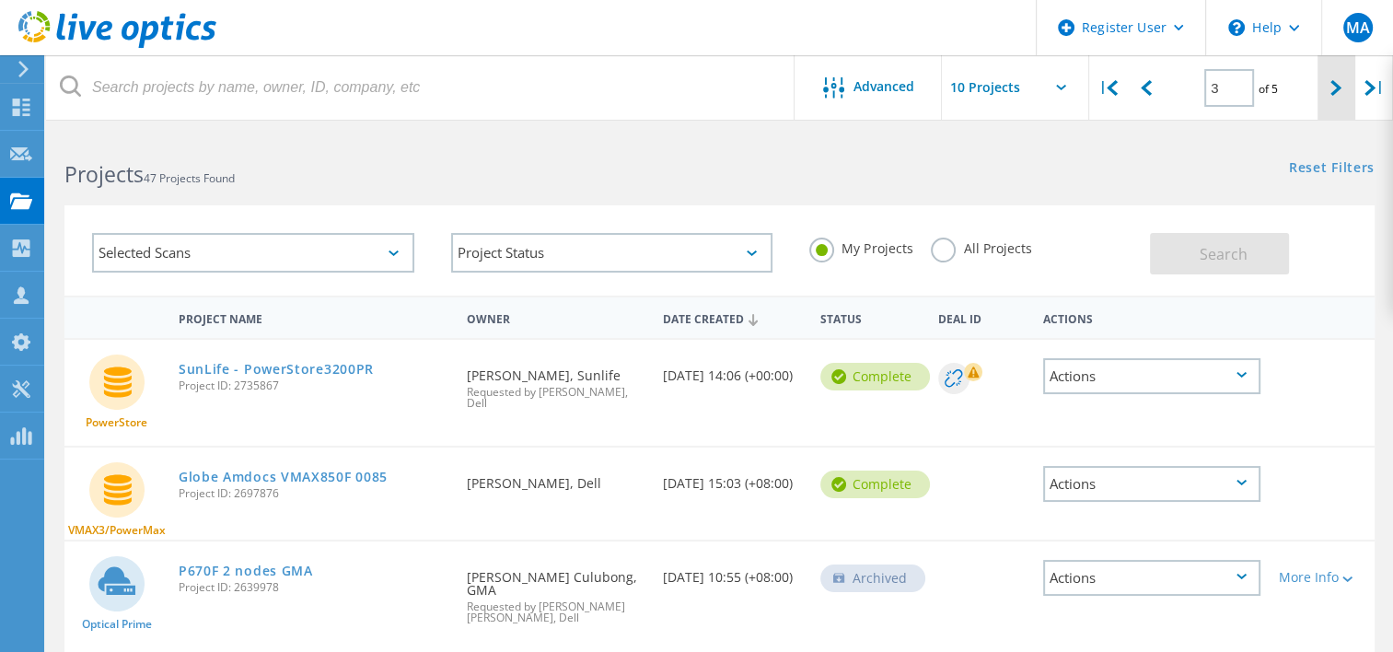
click at [1349, 103] on div at bounding box center [1336, 87] width 38 height 65
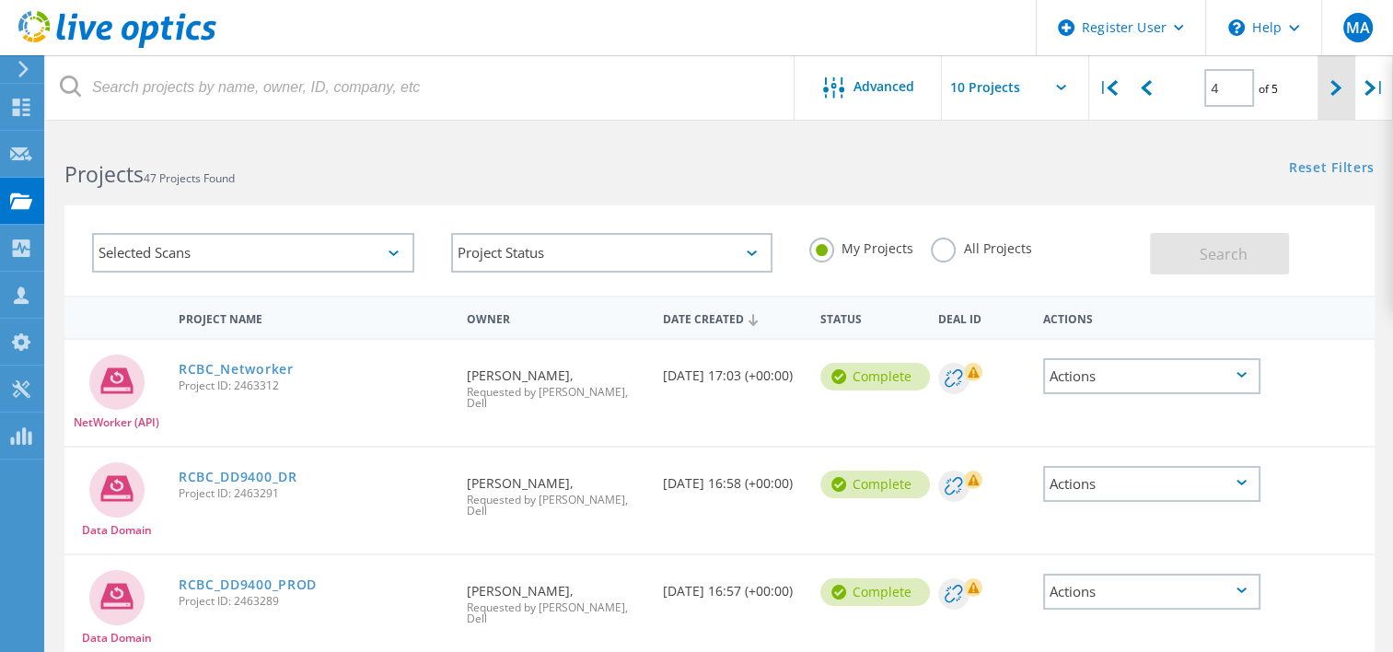
click at [1340, 87] on icon at bounding box center [1335, 88] width 11 height 16
type input "5"
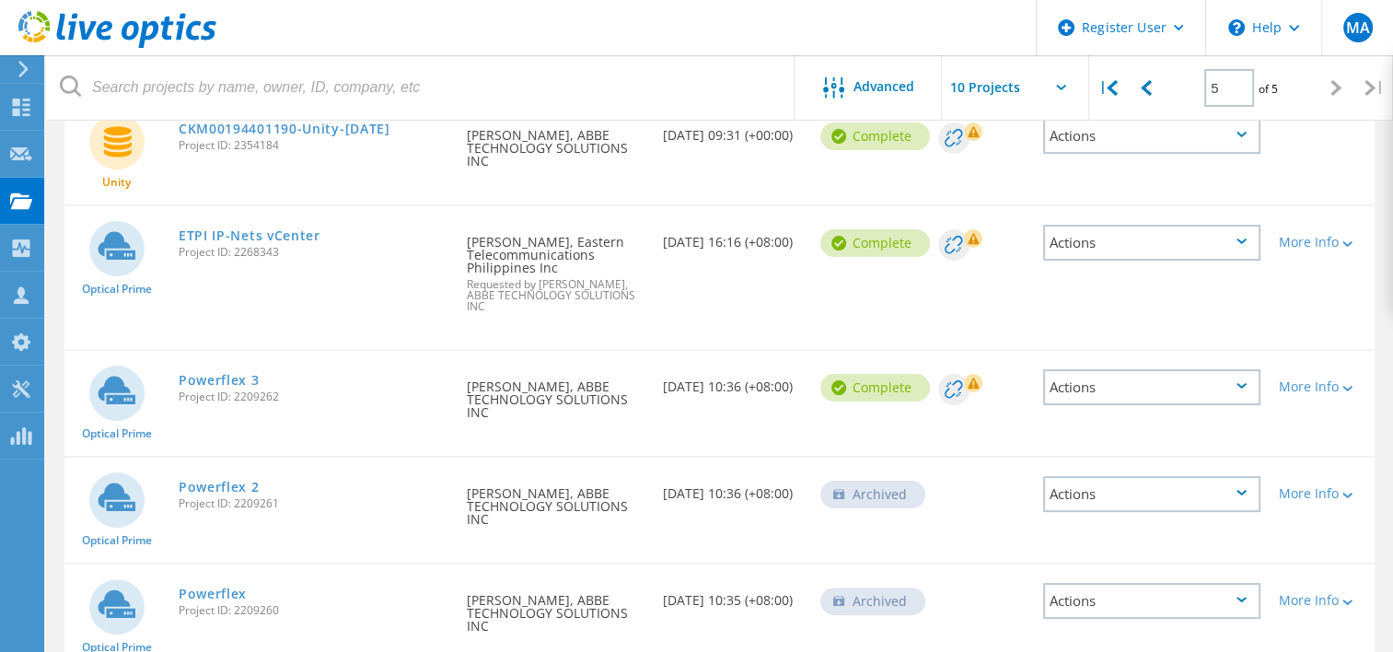
scroll to position [348, 0]
click at [210, 373] on link "Powerflex 3" at bounding box center [219, 379] width 81 height 13
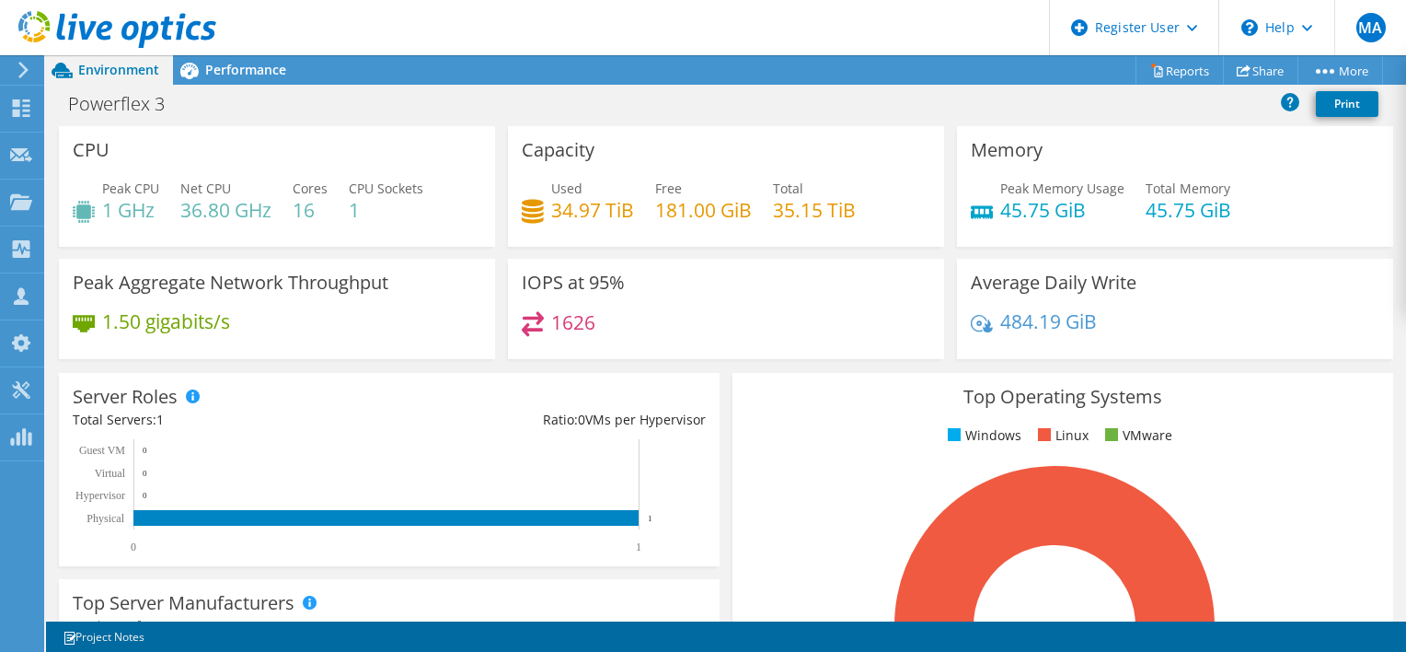
click at [688, 355] on div "IOPS at 95% 1626" at bounding box center [726, 309] width 436 height 100
click at [711, 99] on div "Powerflex 3 Print" at bounding box center [726, 104] width 1360 height 34
click at [672, 201] on h4 "181.00 GiB" at bounding box center [703, 210] width 97 height 20
drag, startPoint x: 672, startPoint y: 201, endPoint x: 733, endPoint y: 207, distance: 61.1
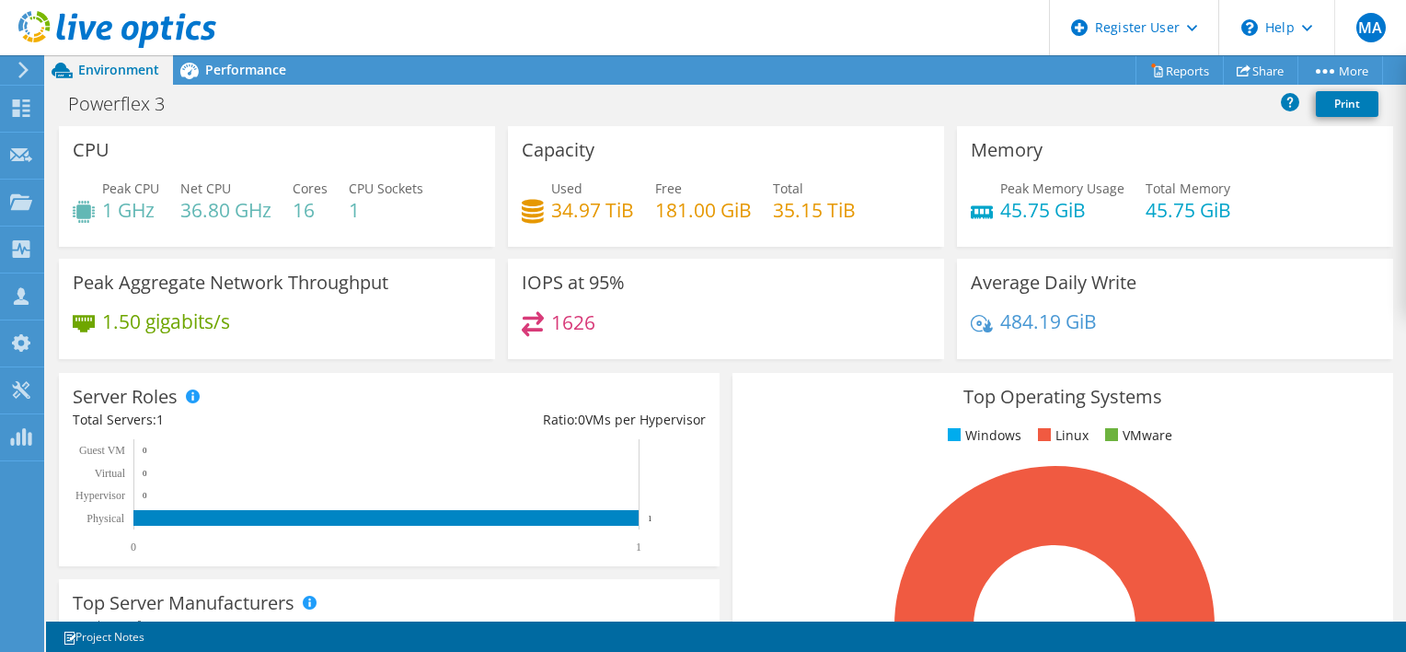
click at [733, 207] on h4 "181.00 GiB" at bounding box center [703, 210] width 97 height 20
drag, startPoint x: 733, startPoint y: 207, endPoint x: 776, endPoint y: 210, distance: 43.3
click at [776, 210] on h4 "35.15 TiB" at bounding box center [814, 210] width 83 height 20
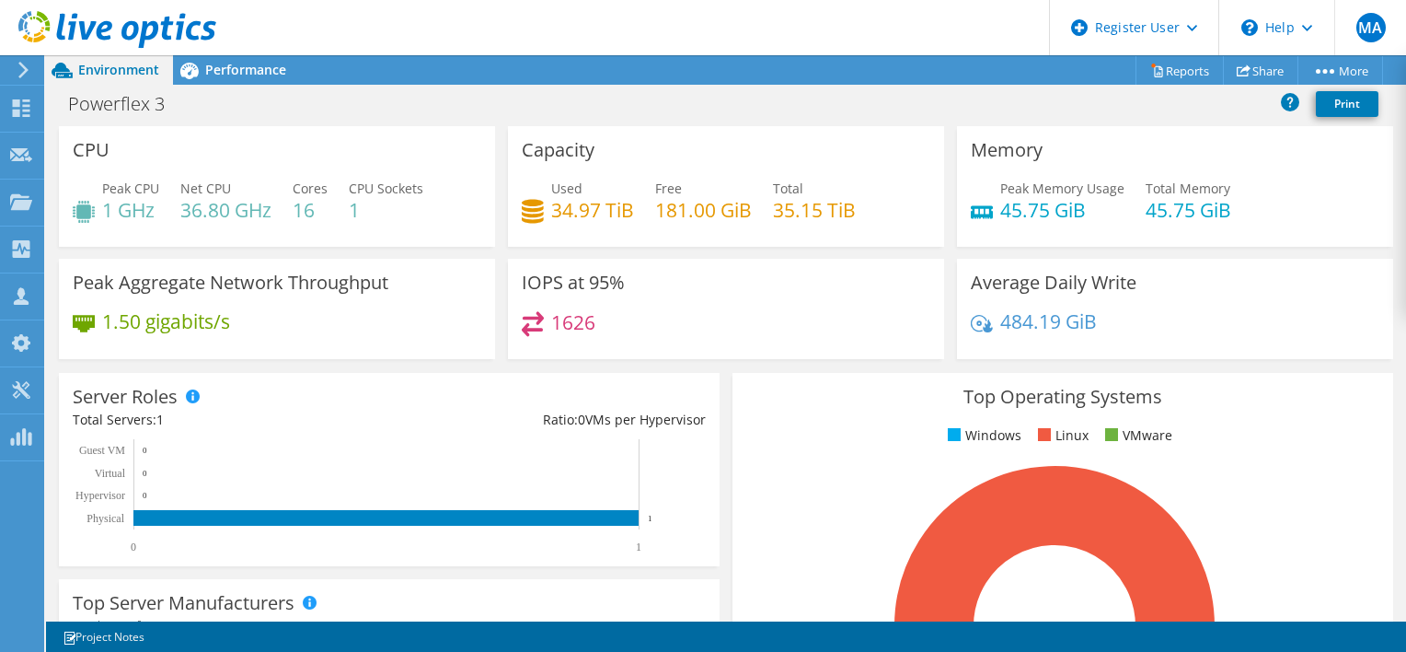
click at [23, 66] on use at bounding box center [23, 70] width 10 height 17
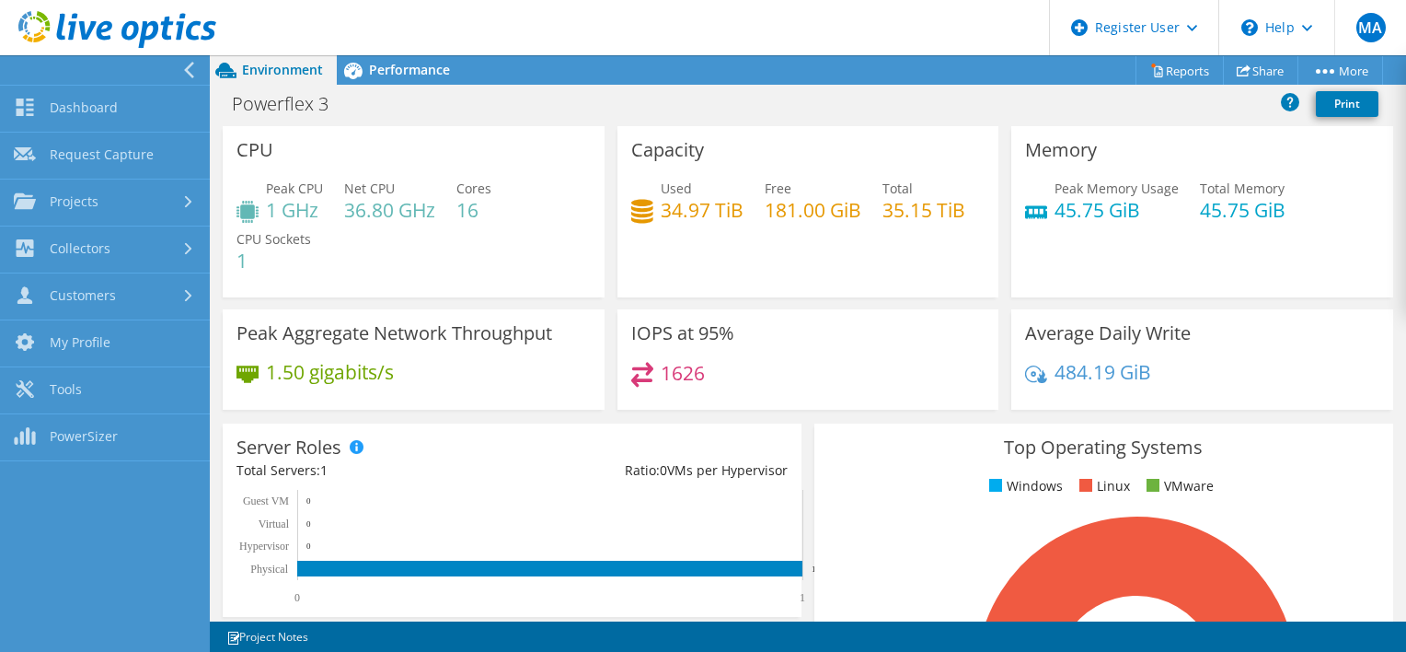
click at [225, 191] on div "CPU Peak CPU 1 GHz Net CPU 36.80 GHz Cores 16 CPU Sockets 1" at bounding box center [414, 211] width 382 height 171
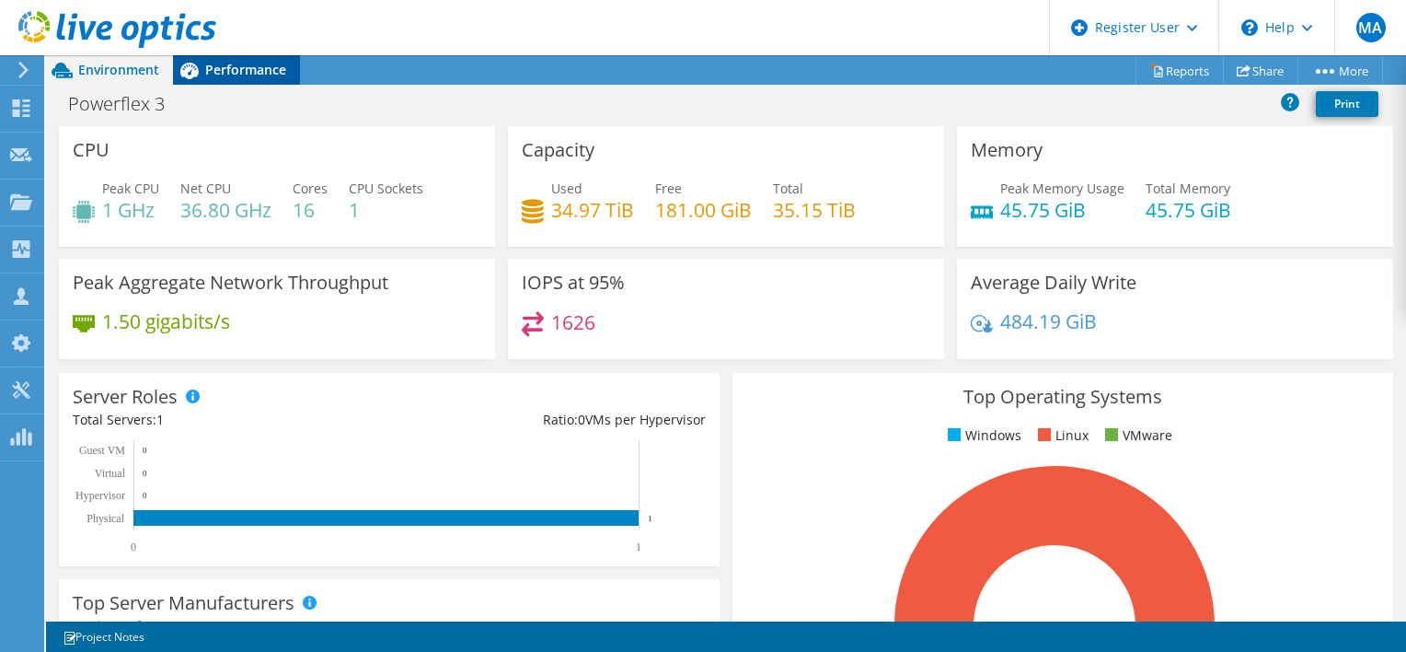
click at [219, 78] on div "Performance" at bounding box center [236, 69] width 127 height 29
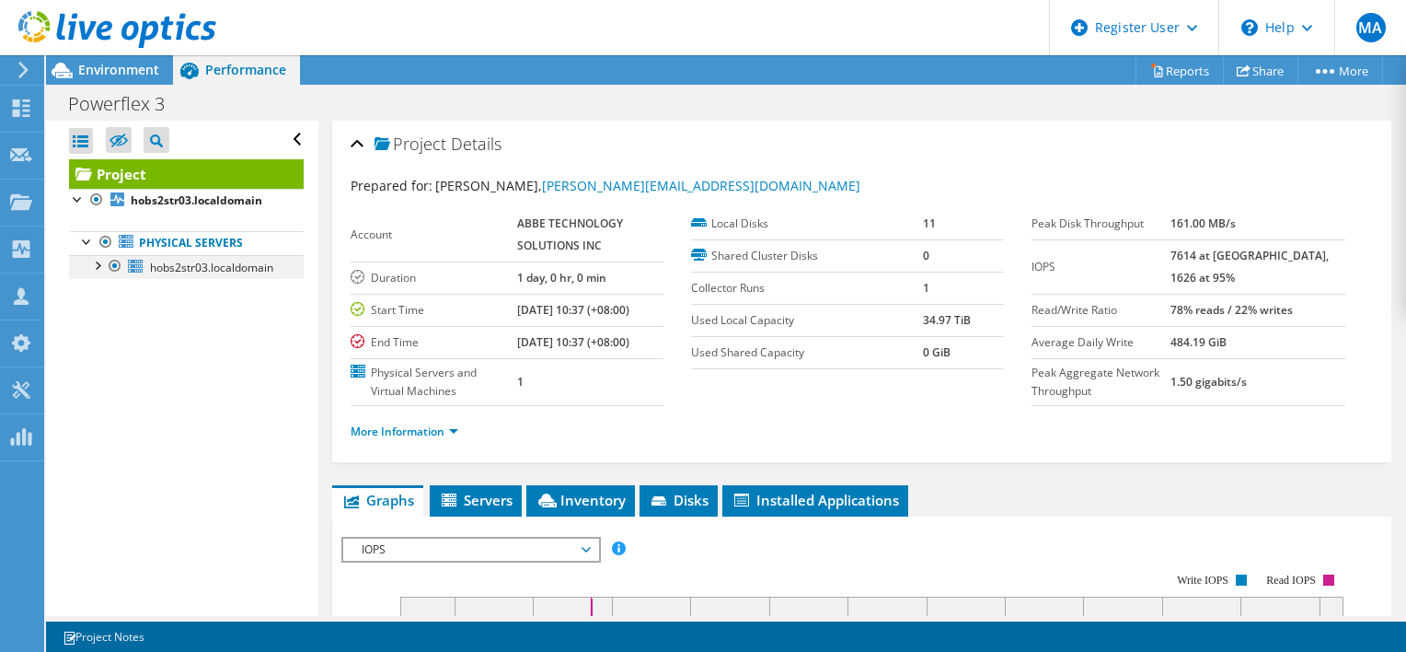
click at [94, 270] on div at bounding box center [96, 264] width 18 height 18
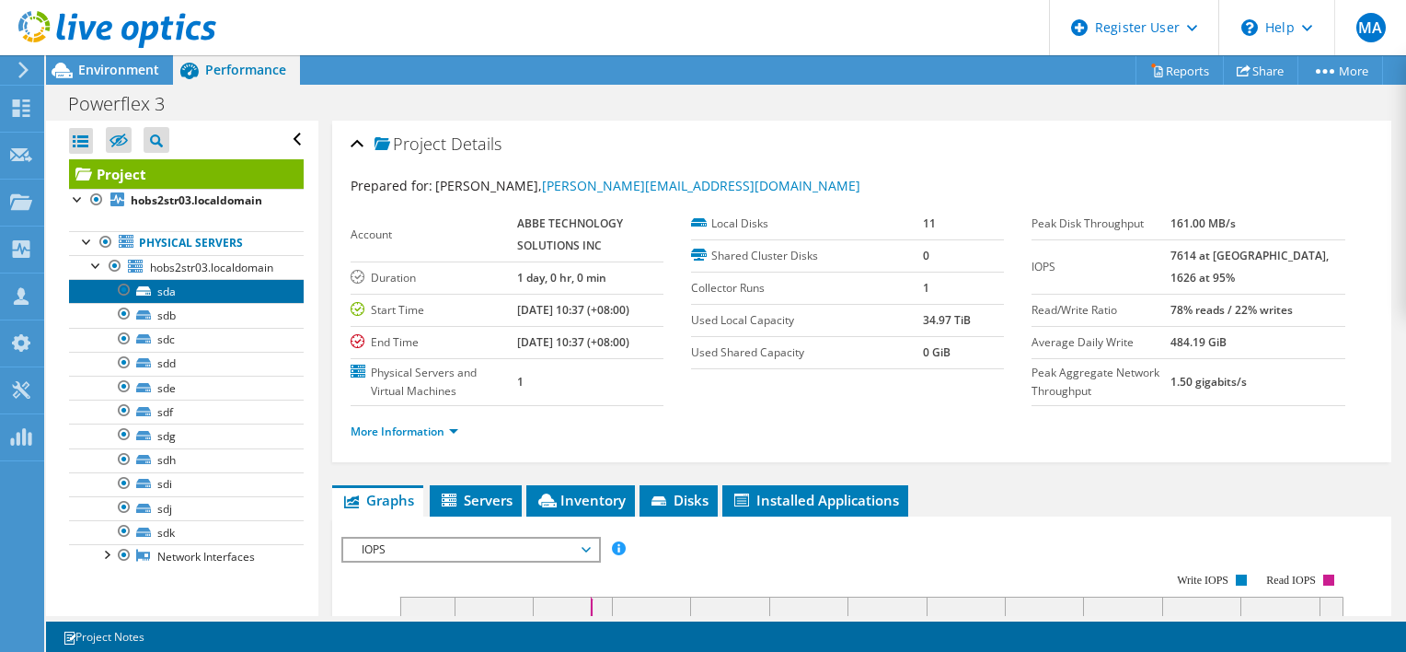
click at [199, 291] on link "sda" at bounding box center [186, 291] width 235 height 24
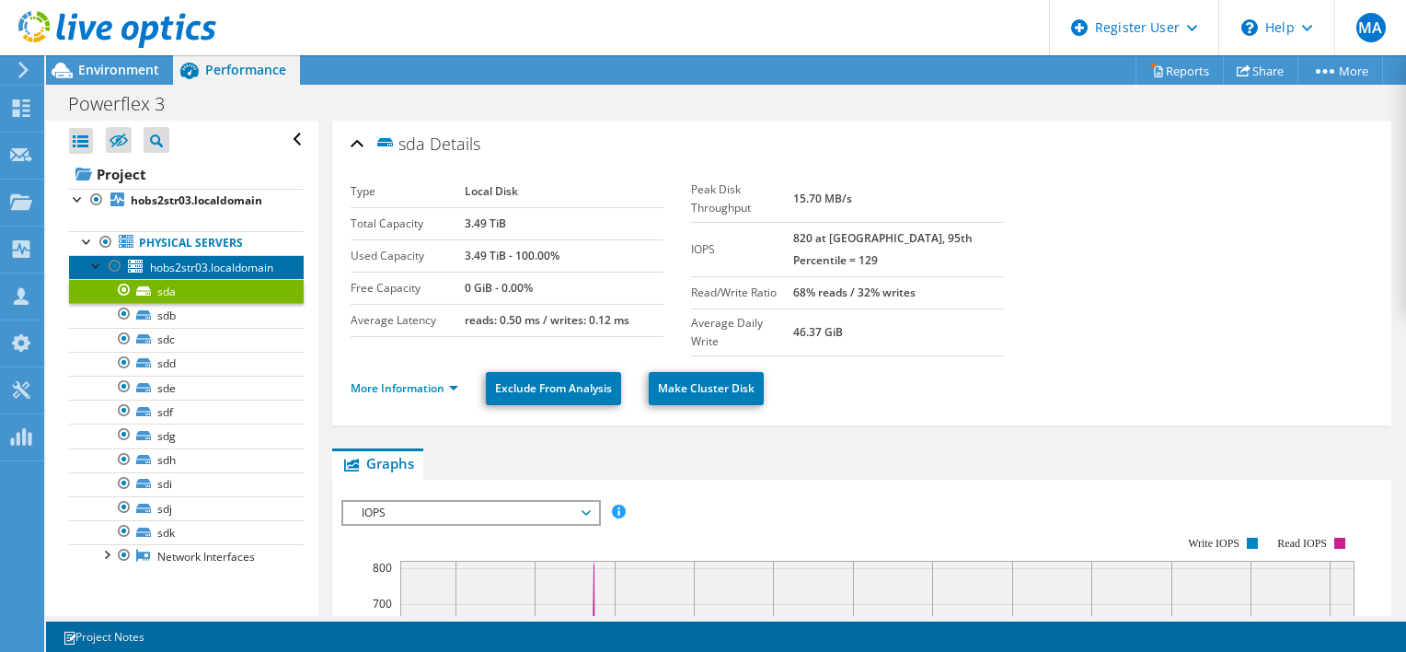
click at [205, 262] on span "hobs2str03.localdomain" at bounding box center [211, 268] width 123 height 16
